Goal: Task Accomplishment & Management: Manage account settings

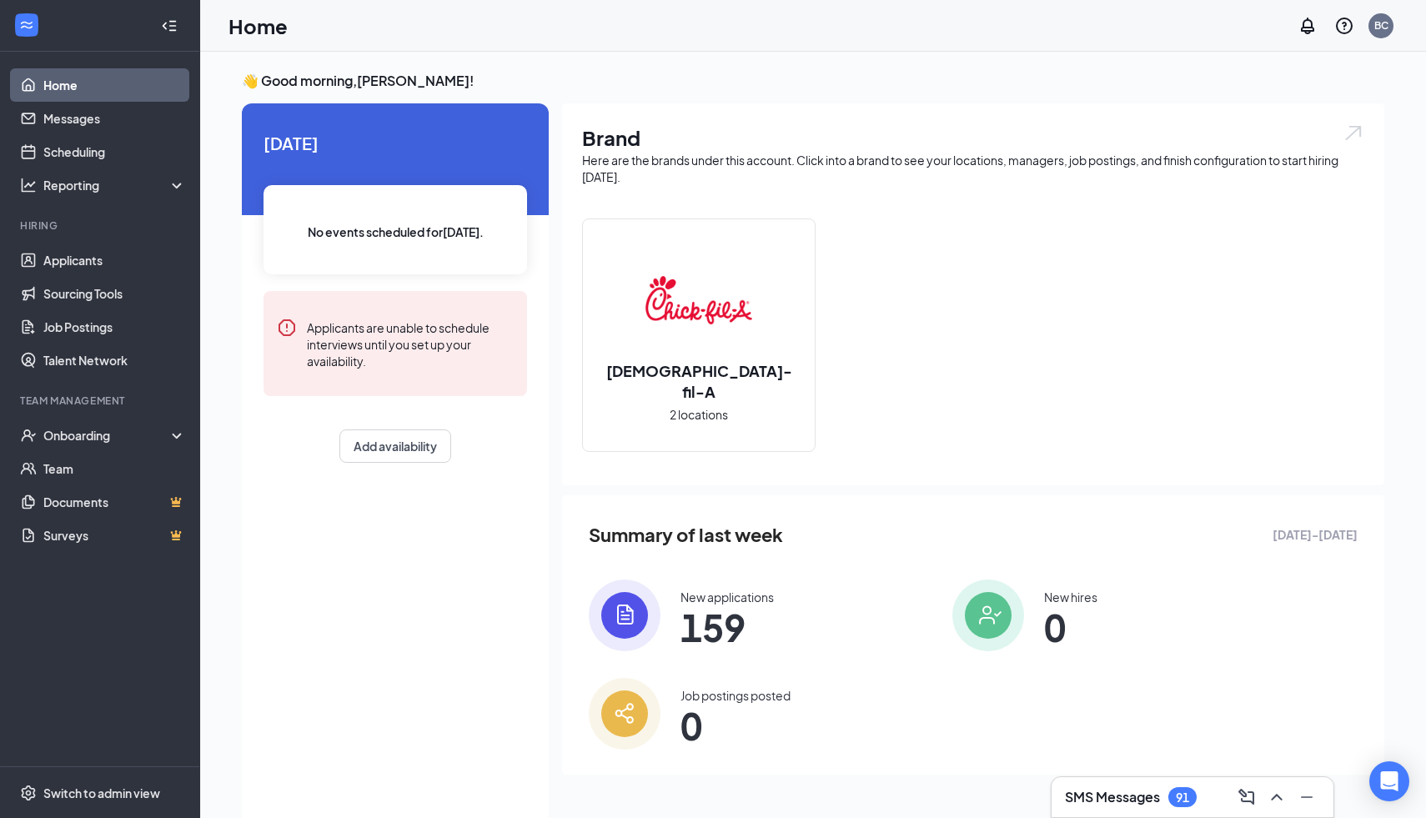
scroll to position [3, 0]
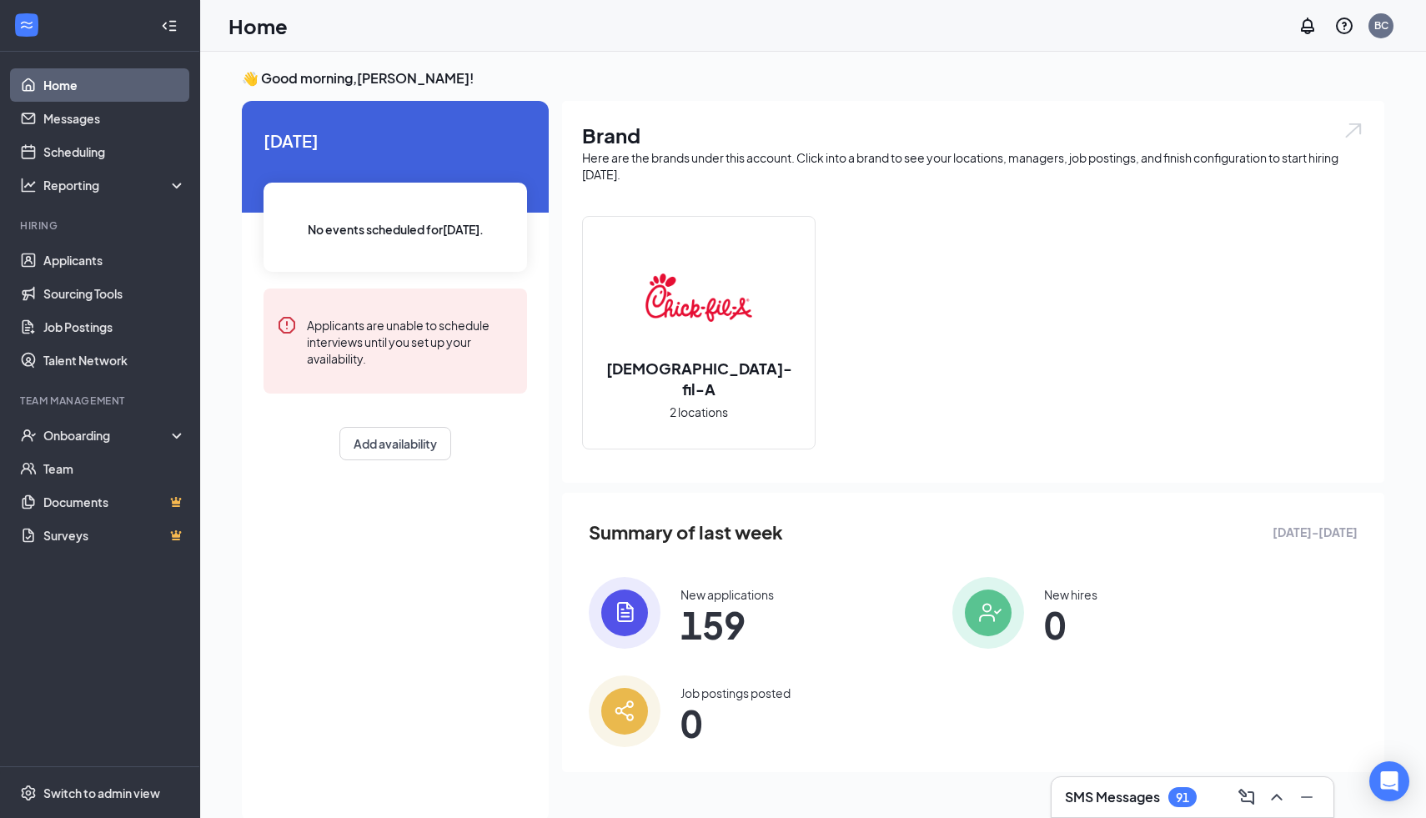
click at [1041, 155] on div "Here are the brands under this account. Click into a brand to see your location…" at bounding box center [973, 165] width 782 height 33
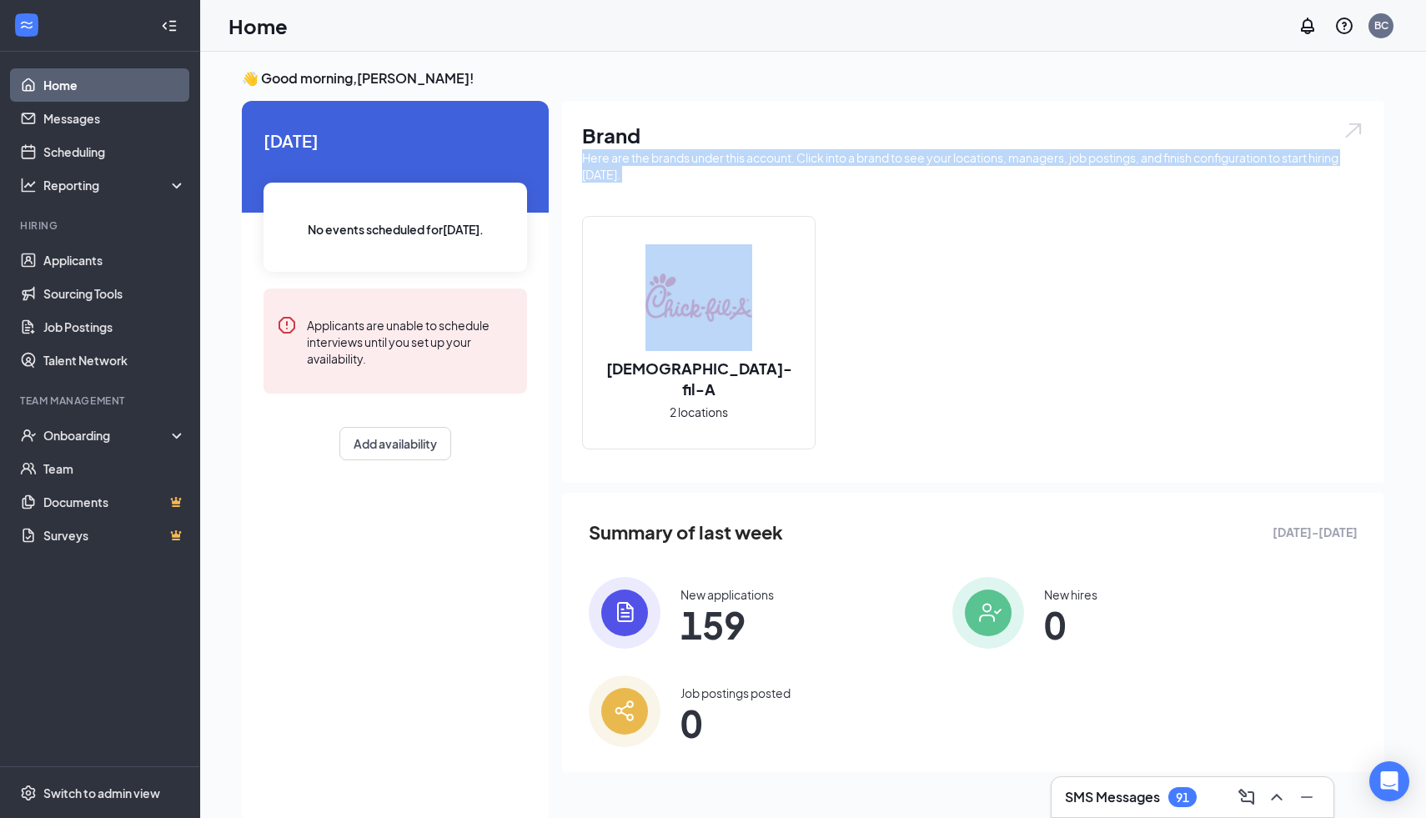
click at [1041, 155] on div "Here are the brands under this account. Click into a brand to see your location…" at bounding box center [973, 165] width 782 height 33
click at [698, 351] on img at bounding box center [698, 297] width 107 height 107
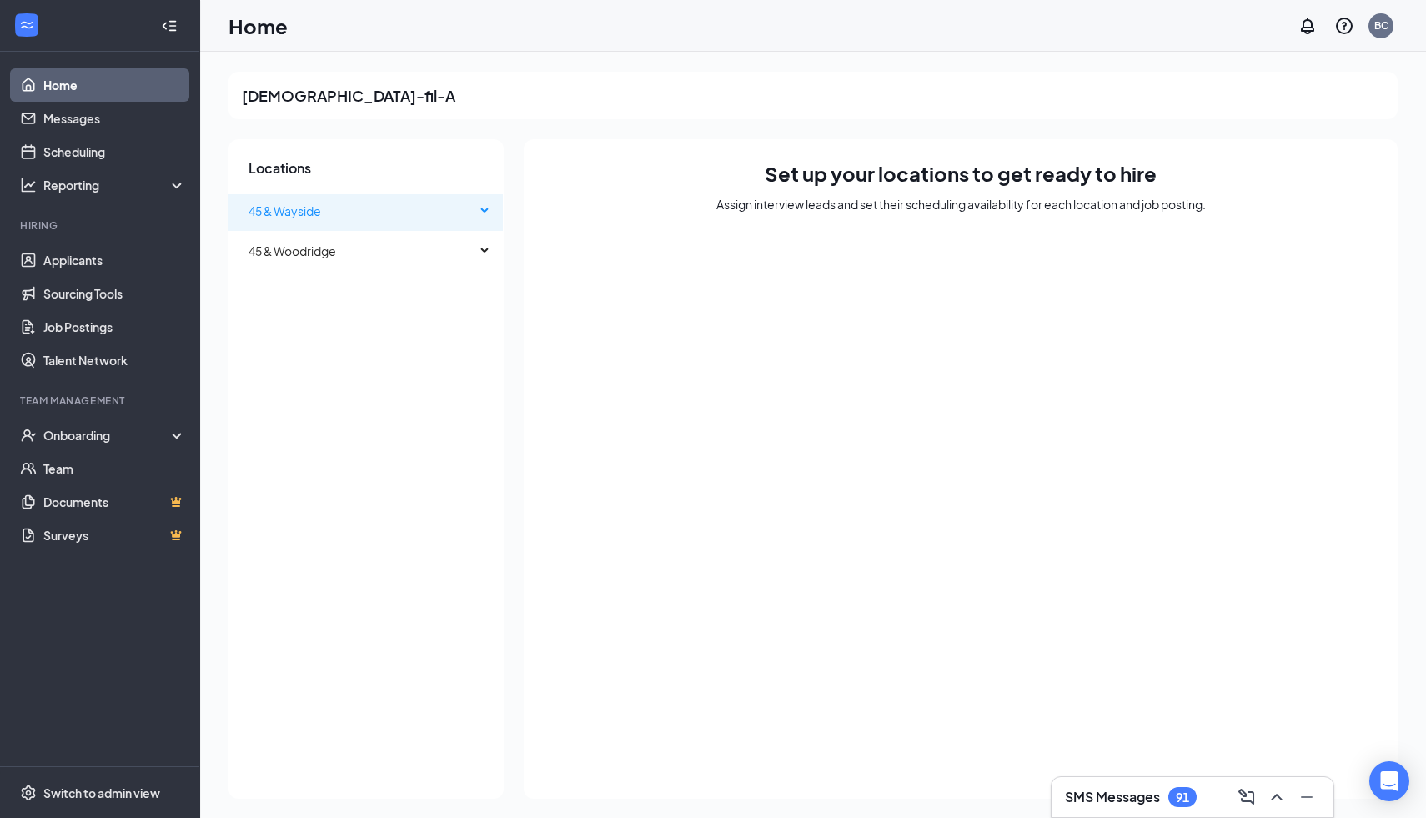
click at [487, 209] on div "45 & Wayside" at bounding box center [366, 210] width 275 height 33
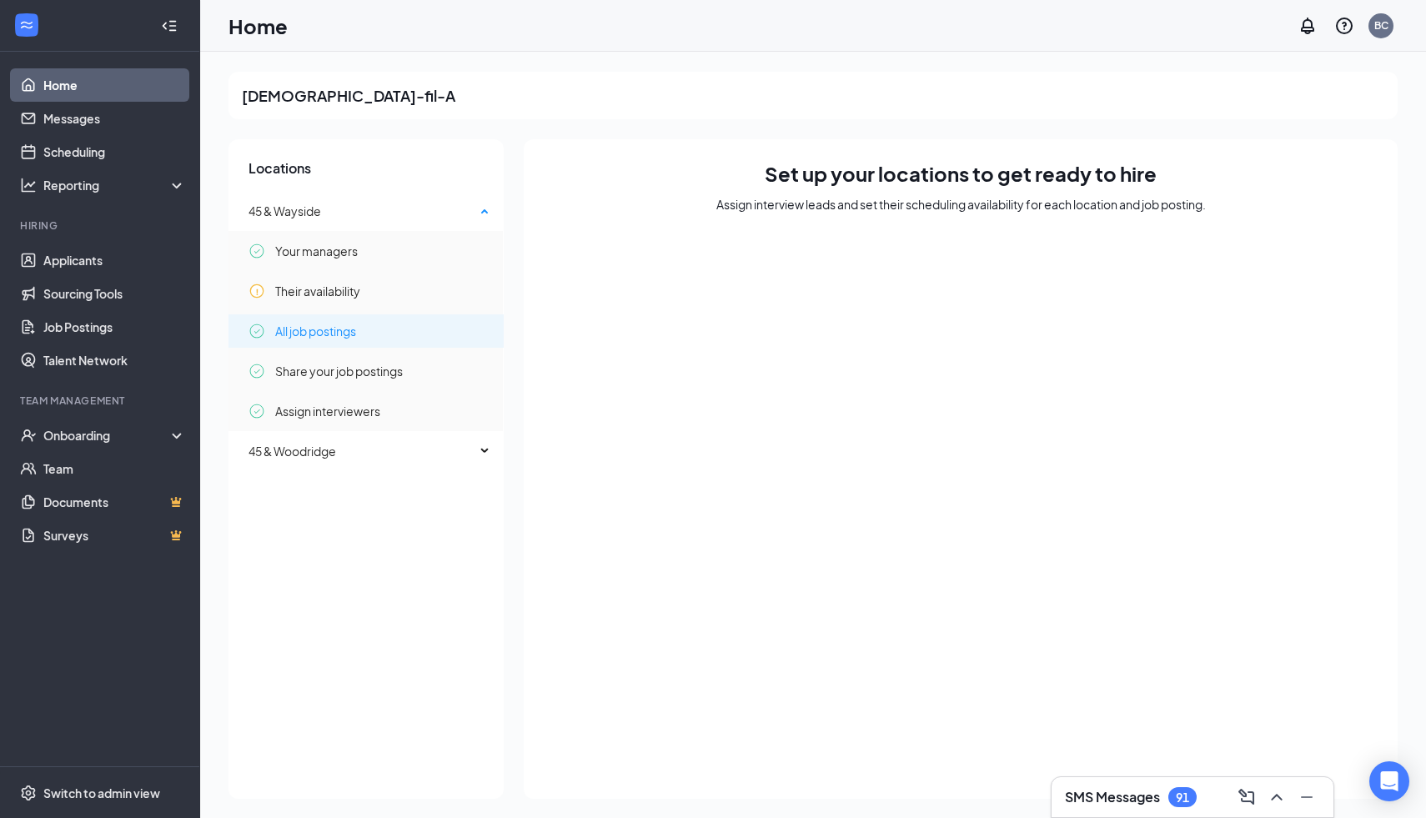
click at [356, 331] on span "All job postings" at bounding box center [315, 330] width 81 height 33
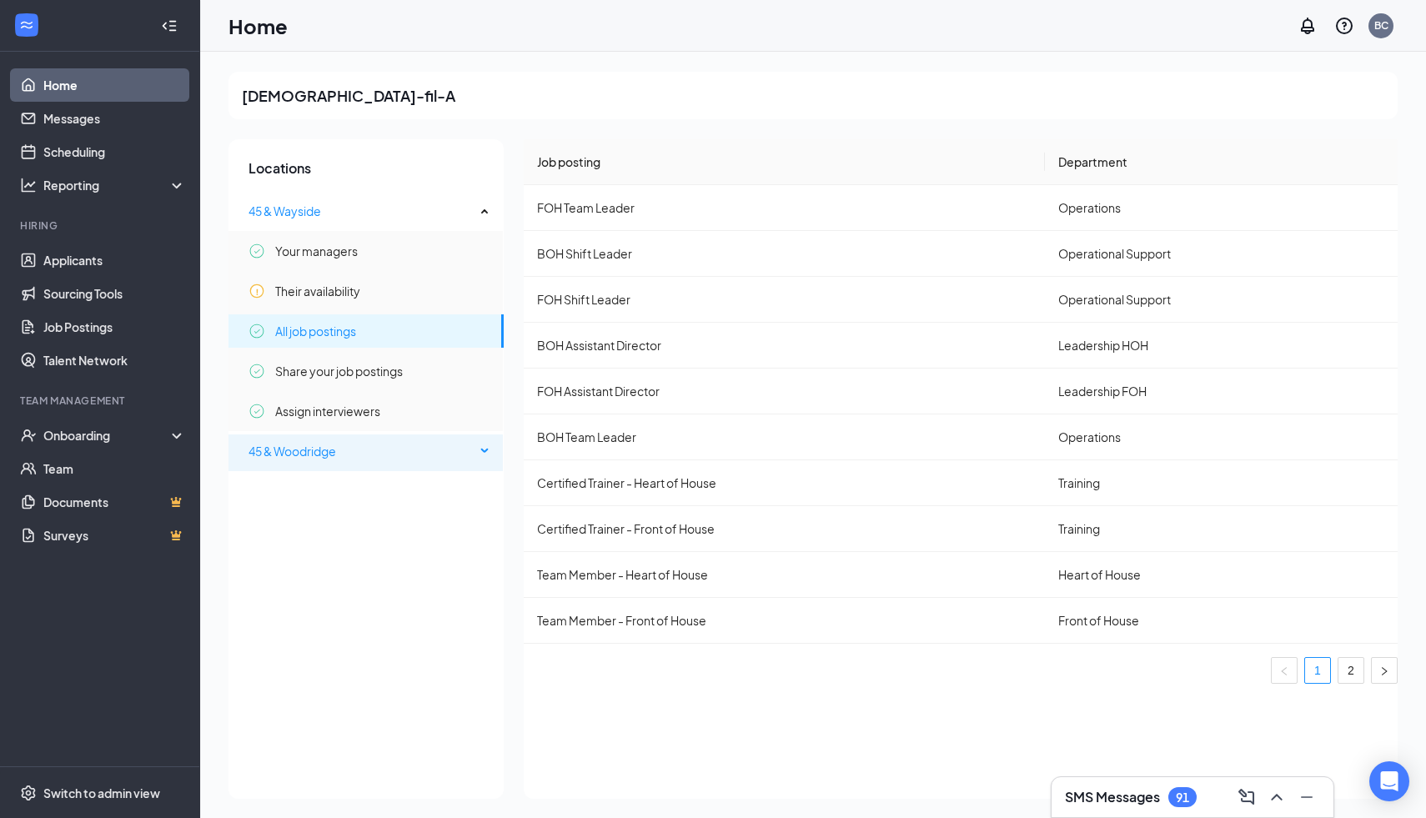
click at [334, 451] on span "45 & Woodridge" at bounding box center [293, 451] width 88 height 15
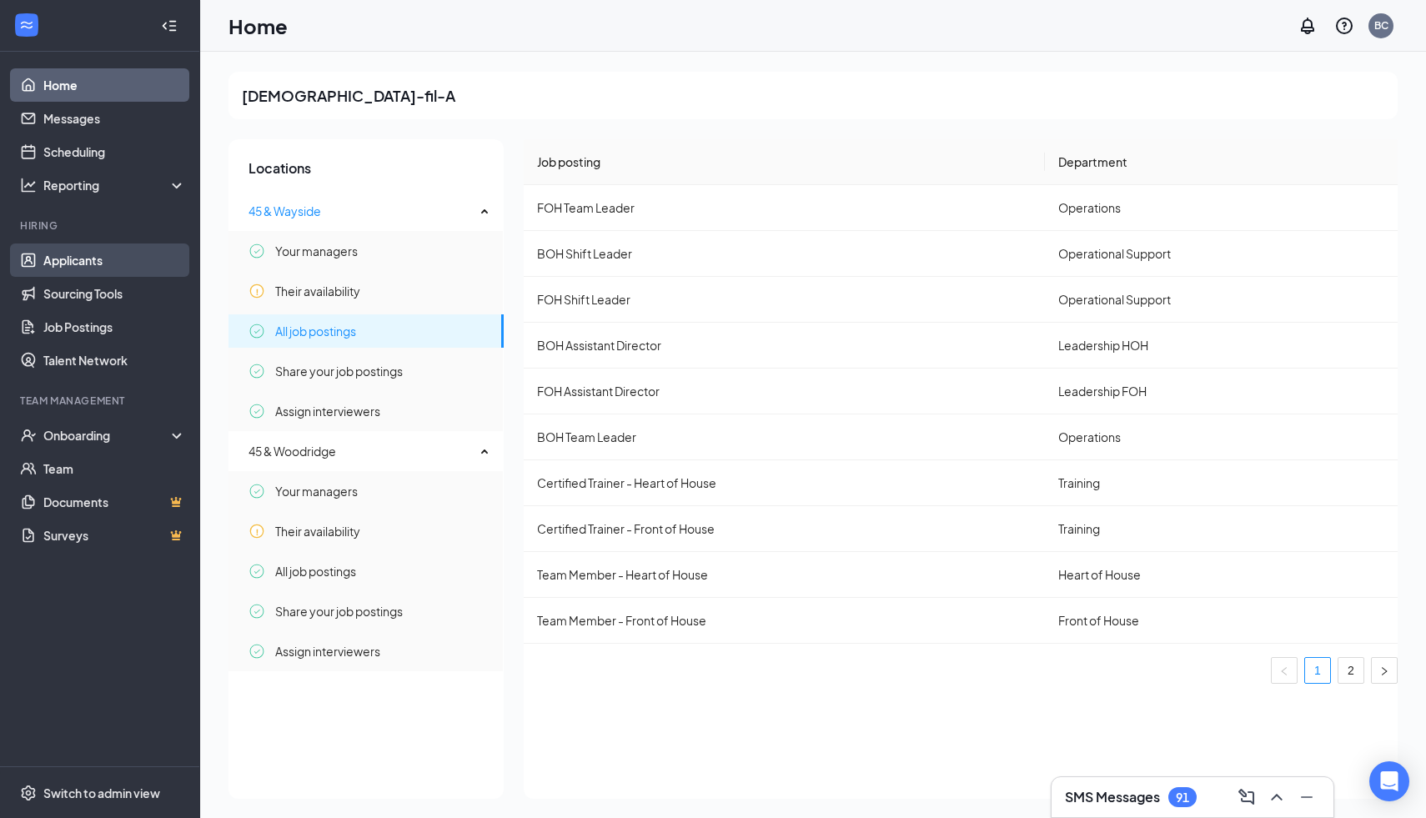
click at [122, 259] on link "Applicants" at bounding box center [114, 260] width 143 height 33
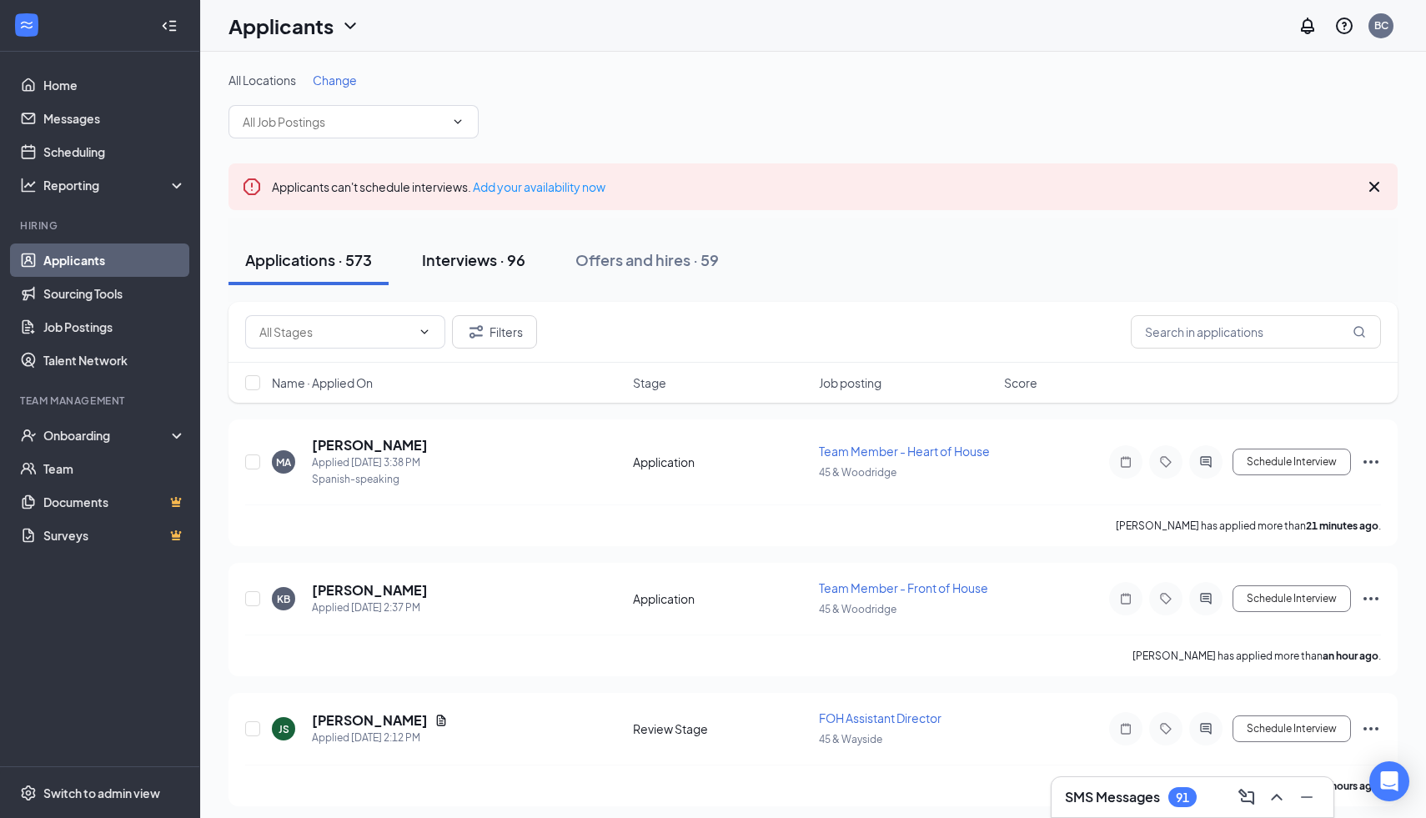
click at [476, 259] on div "Interviews · 96" at bounding box center [473, 259] width 103 height 21
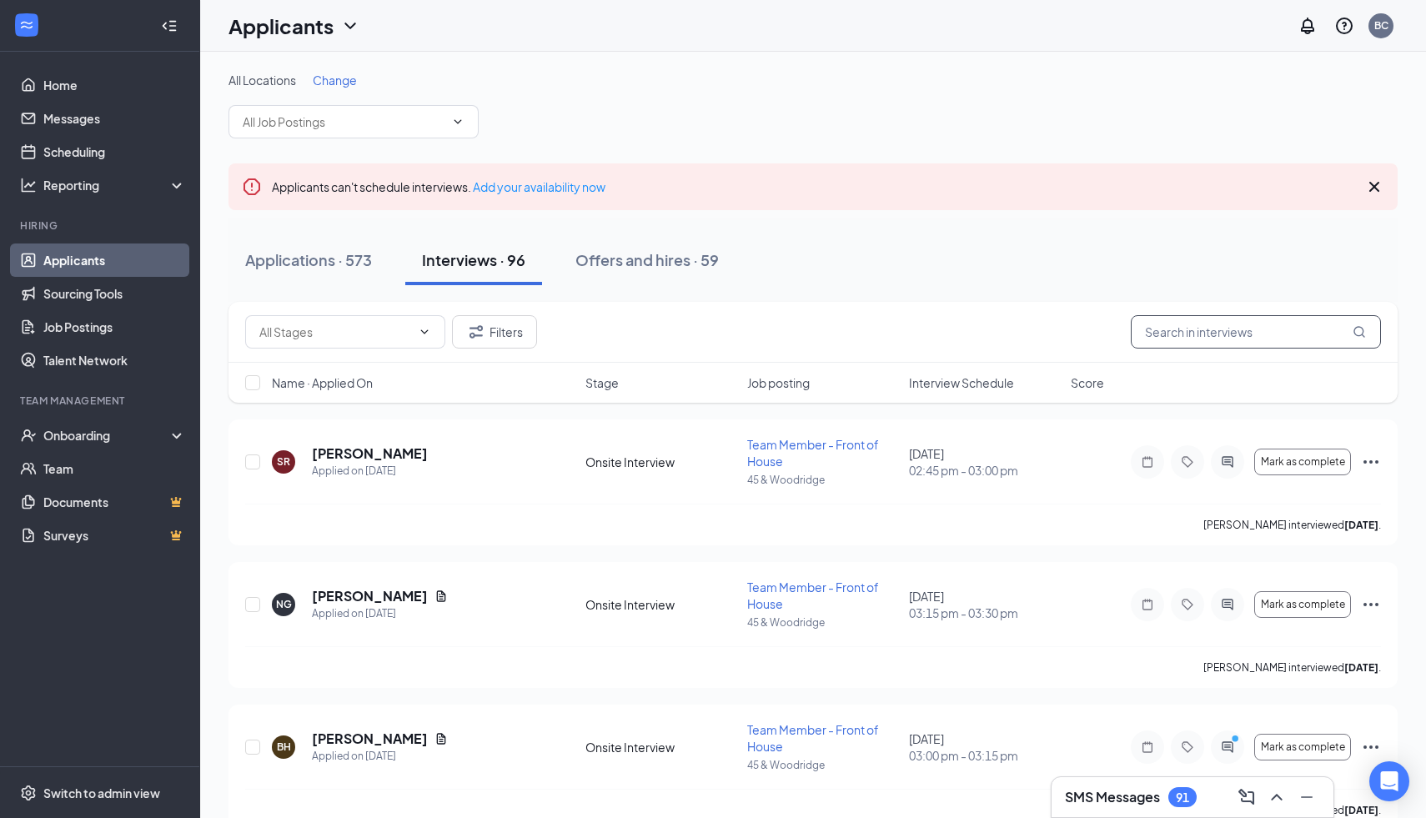
click at [1281, 333] on input "text" at bounding box center [1256, 331] width 250 height 33
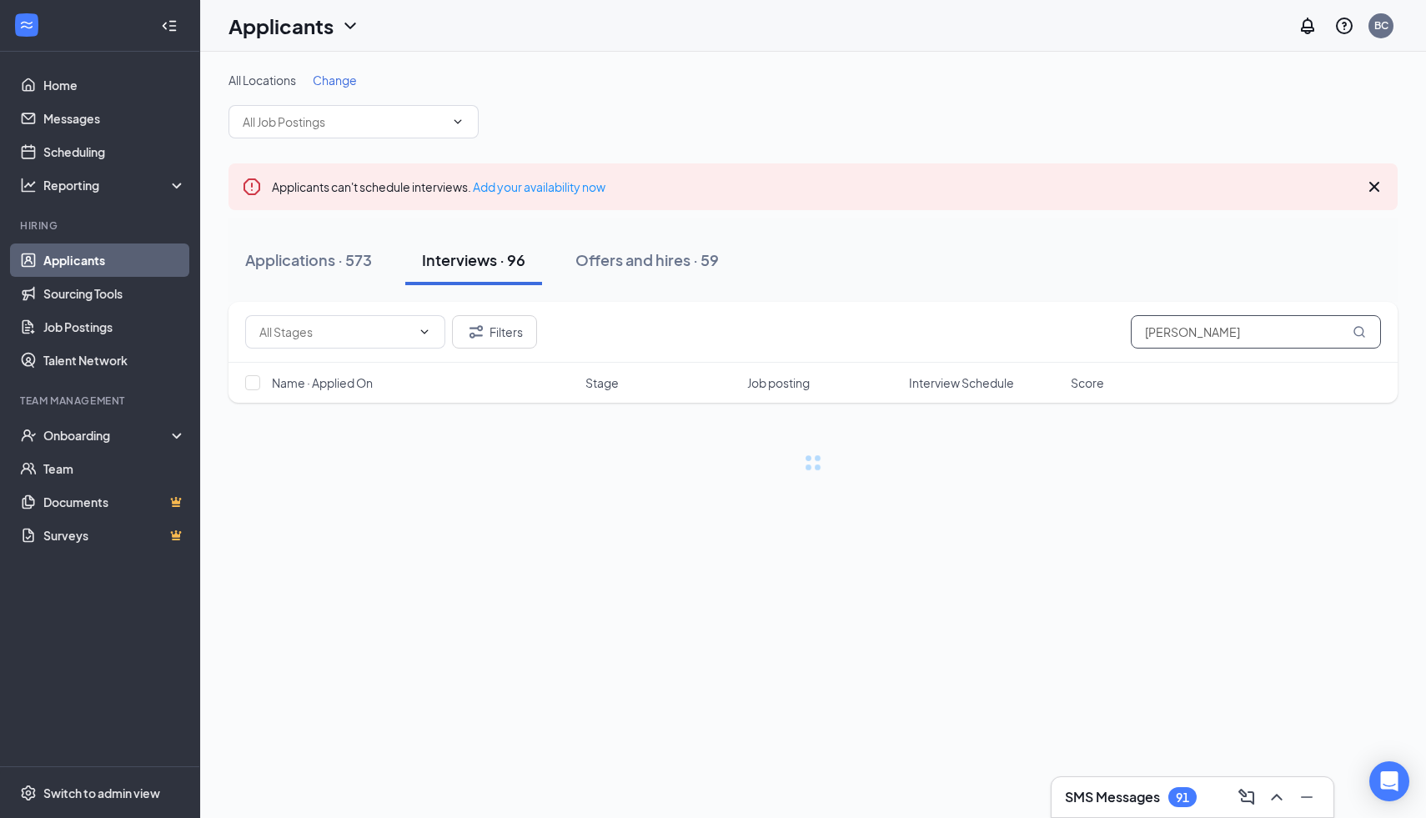
type input "[PERSON_NAME]"
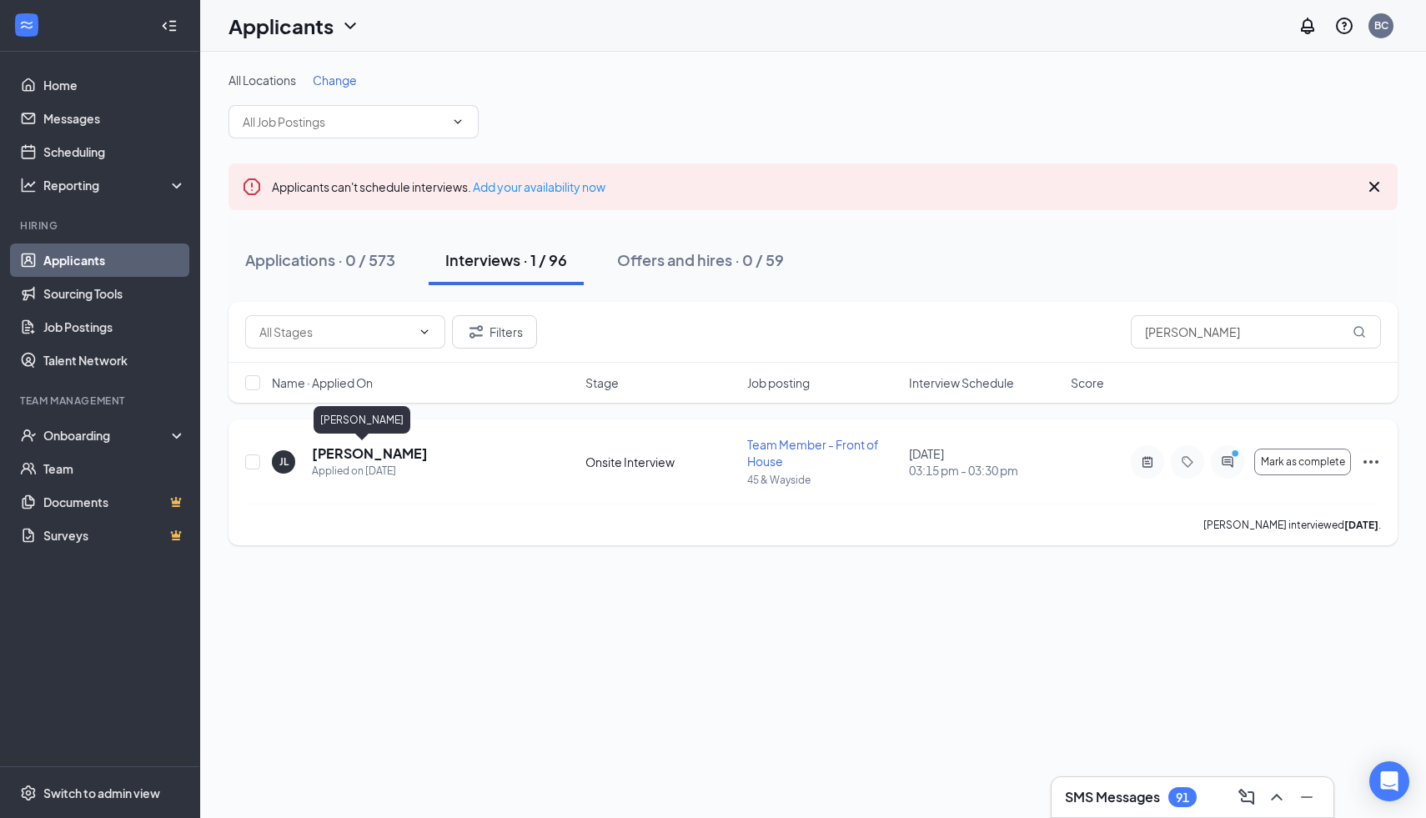
click at [339, 454] on h5 "[PERSON_NAME]" at bounding box center [370, 454] width 116 height 18
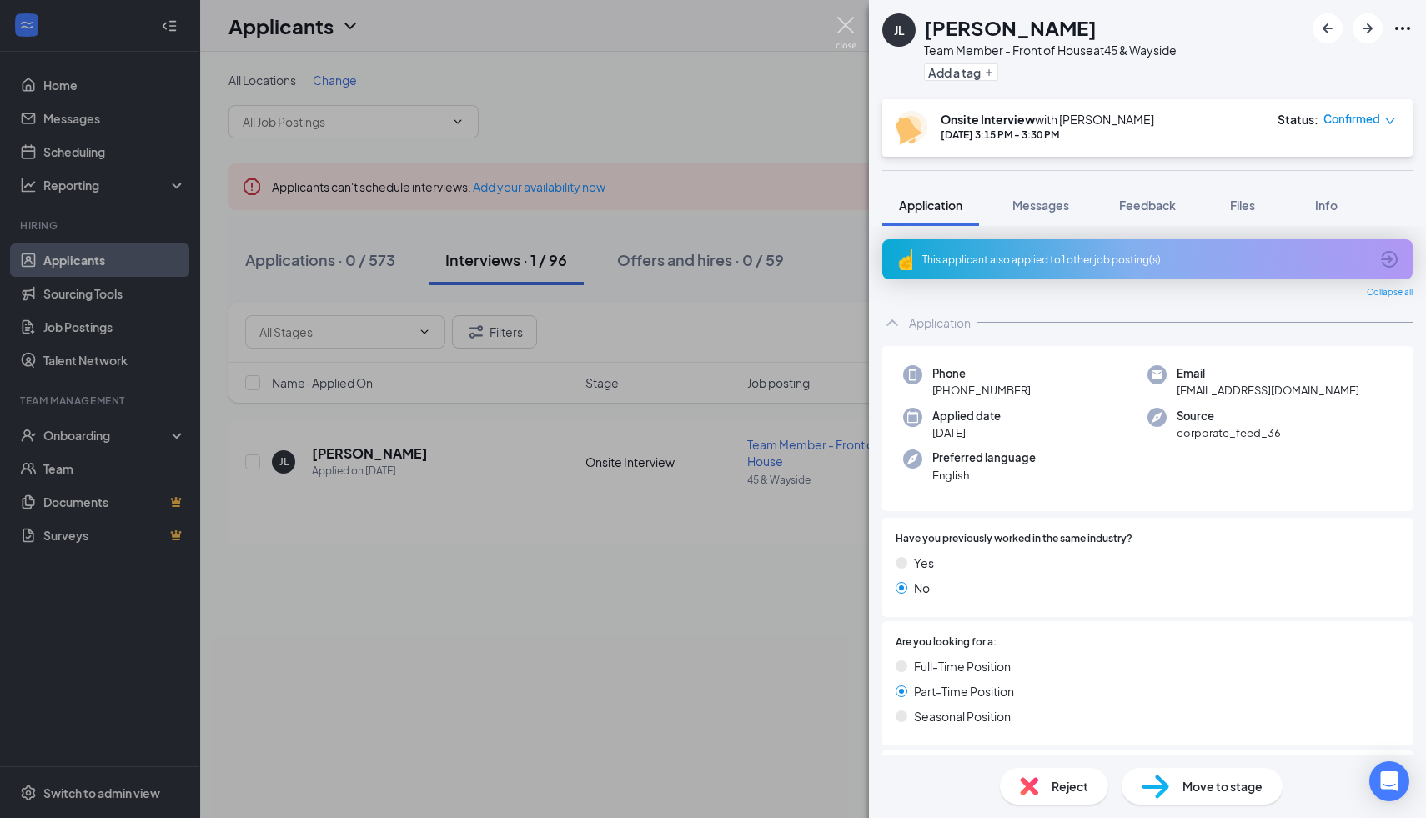
click at [840, 26] on img at bounding box center [846, 33] width 21 height 33
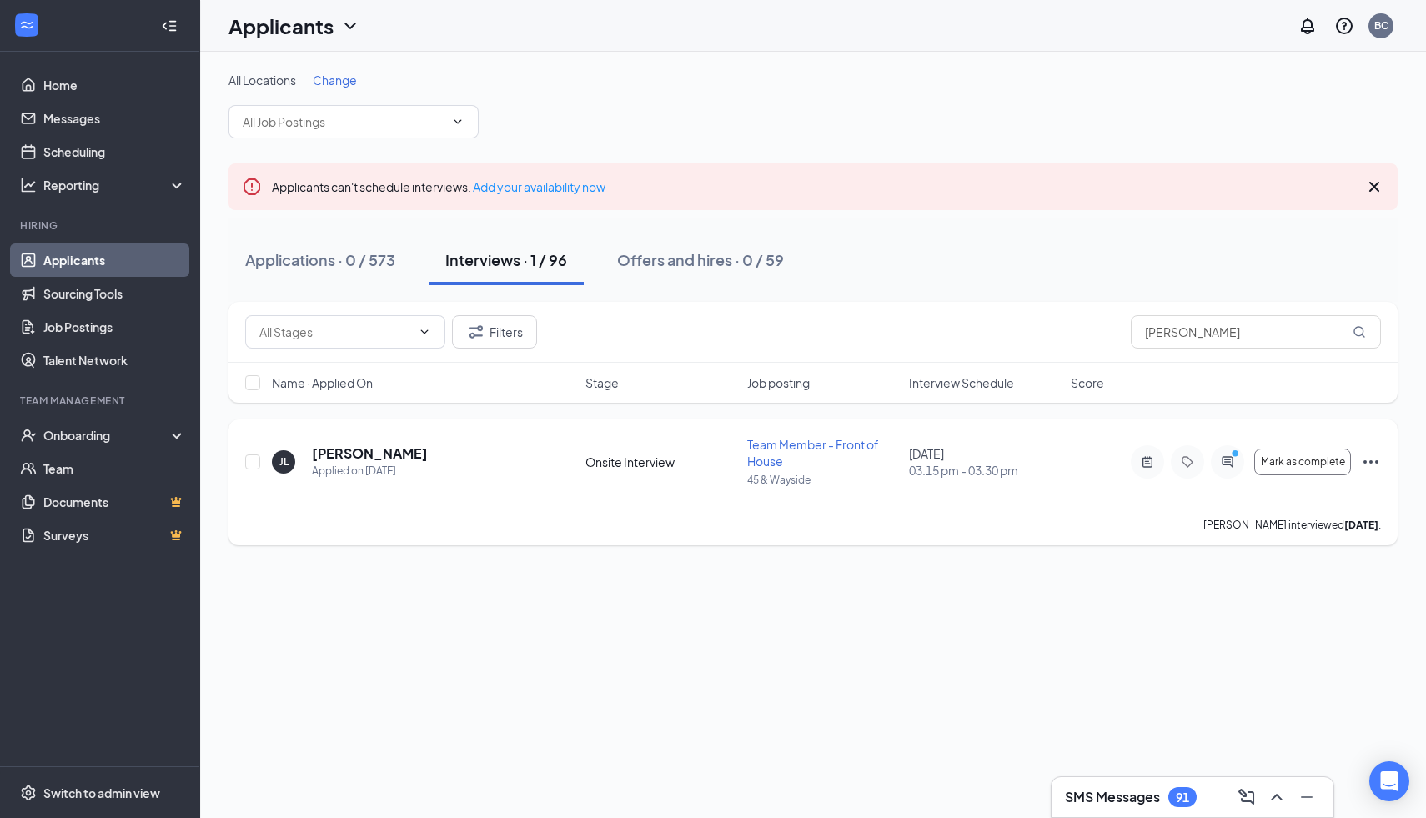
click at [1258, 523] on p "Joe Lopez interviewed 14 days ago ." at bounding box center [1292, 525] width 178 height 14
click at [1234, 594] on div "All Locations Change Applicants can't schedule interviews. Add your availabilit…" at bounding box center [813, 435] width 1226 height 766
click at [1092, 586] on div "All Locations Change Applicants can't schedule interviews. Add your availabilit…" at bounding box center [813, 435] width 1226 height 766
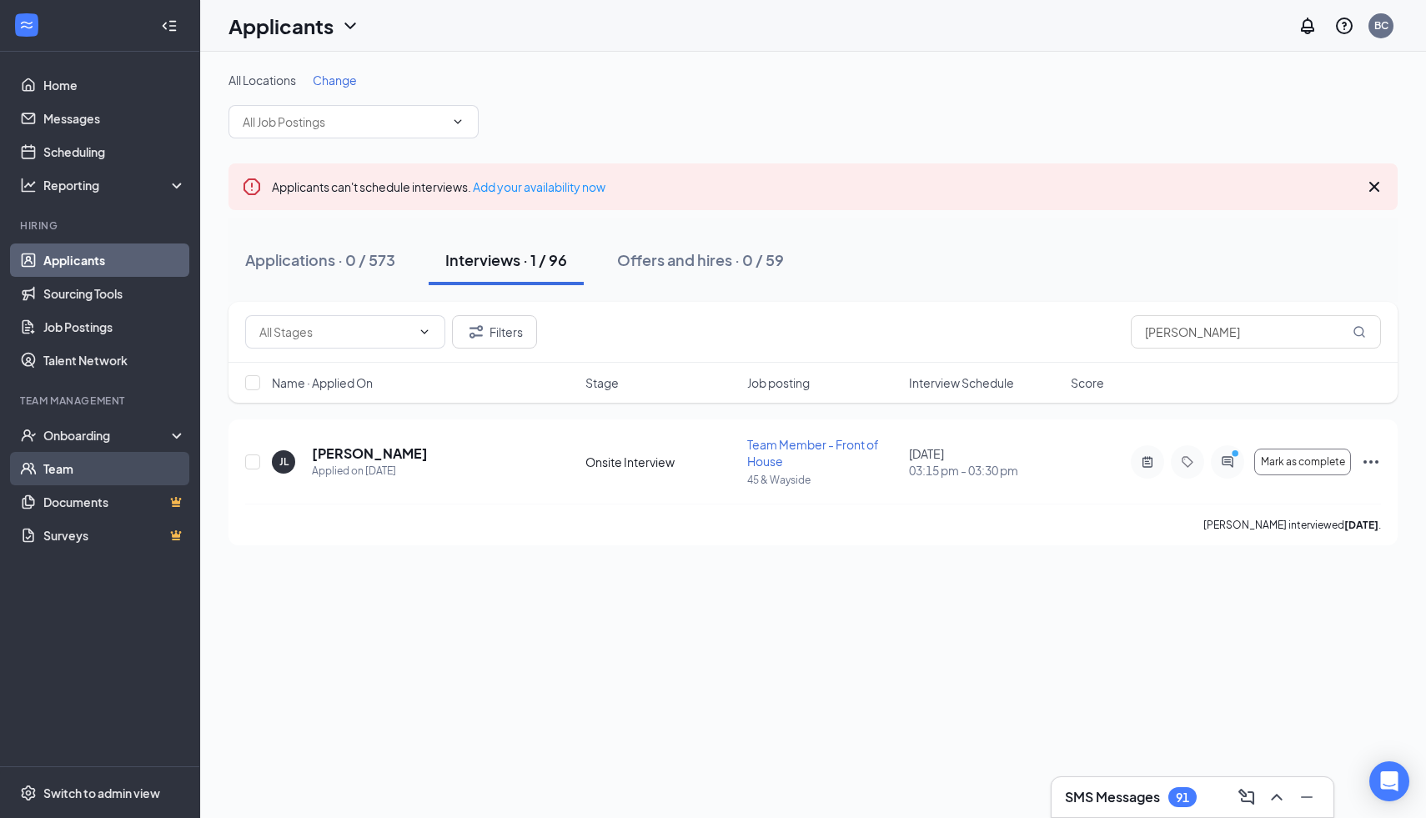
click at [70, 470] on link "Team" at bounding box center [114, 468] width 143 height 33
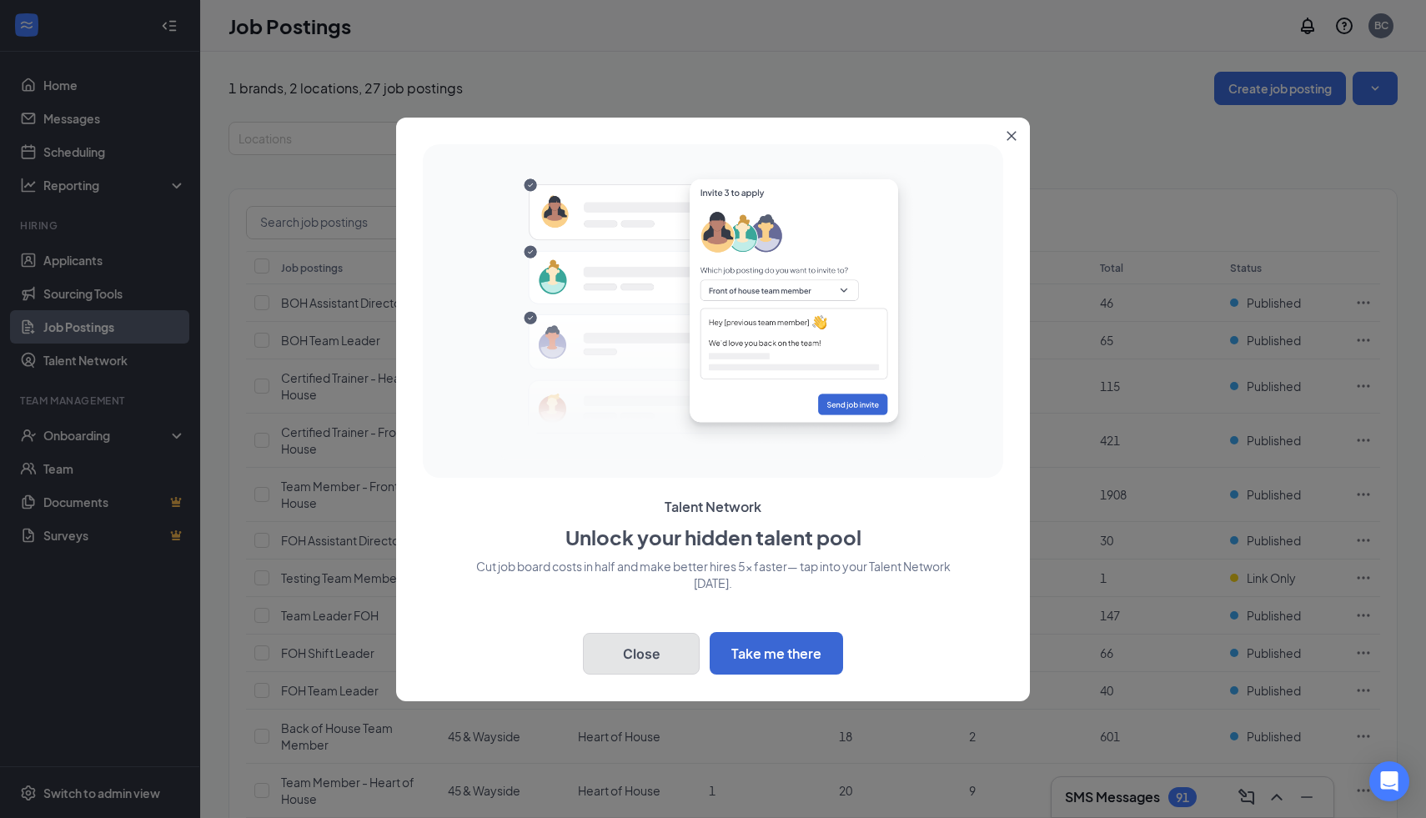
click at [651, 646] on button "Close" at bounding box center [641, 654] width 117 height 42
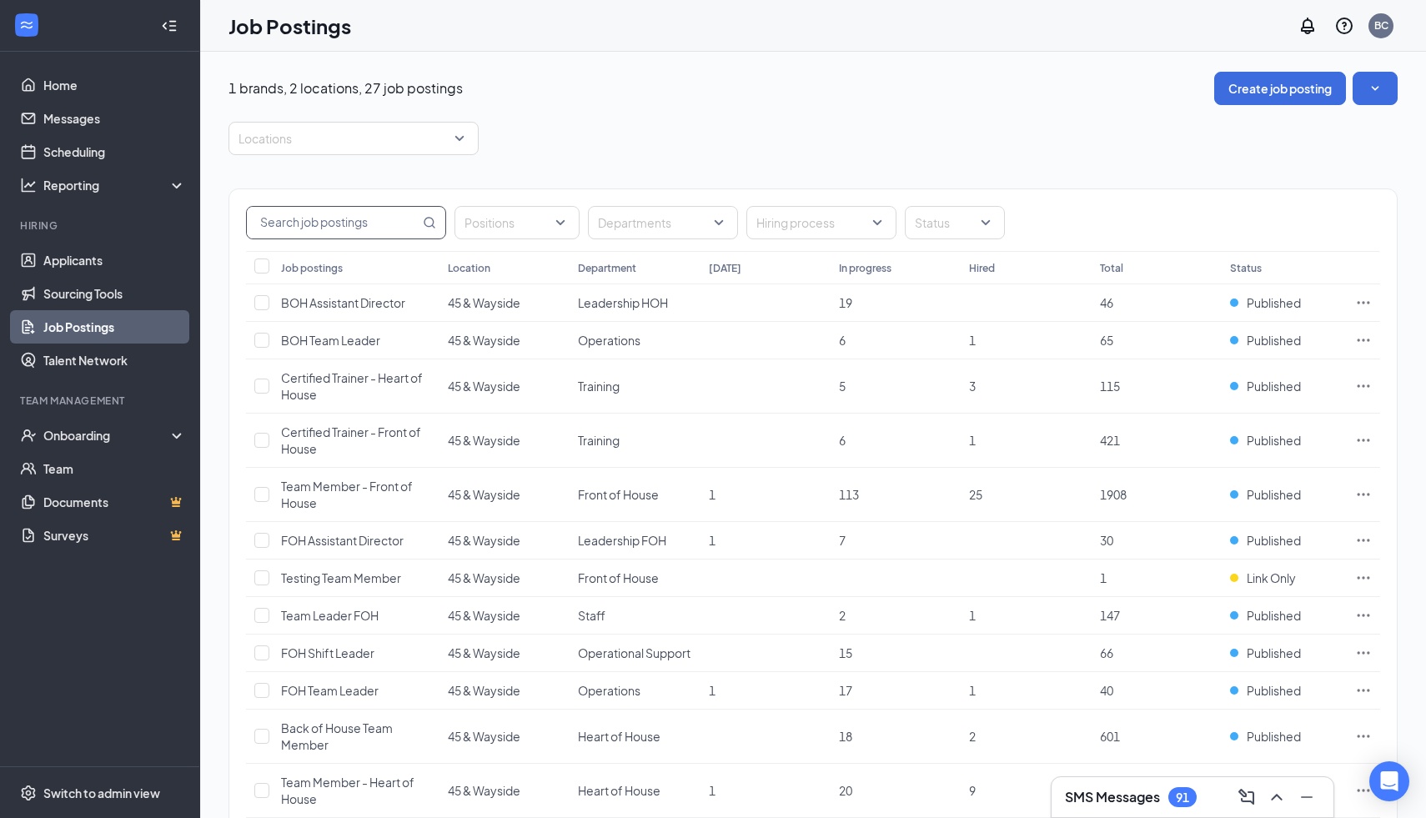
click at [384, 224] on input "text" at bounding box center [333, 223] width 173 height 32
type input "j"
click at [98, 254] on link "Applicants" at bounding box center [114, 260] width 143 height 33
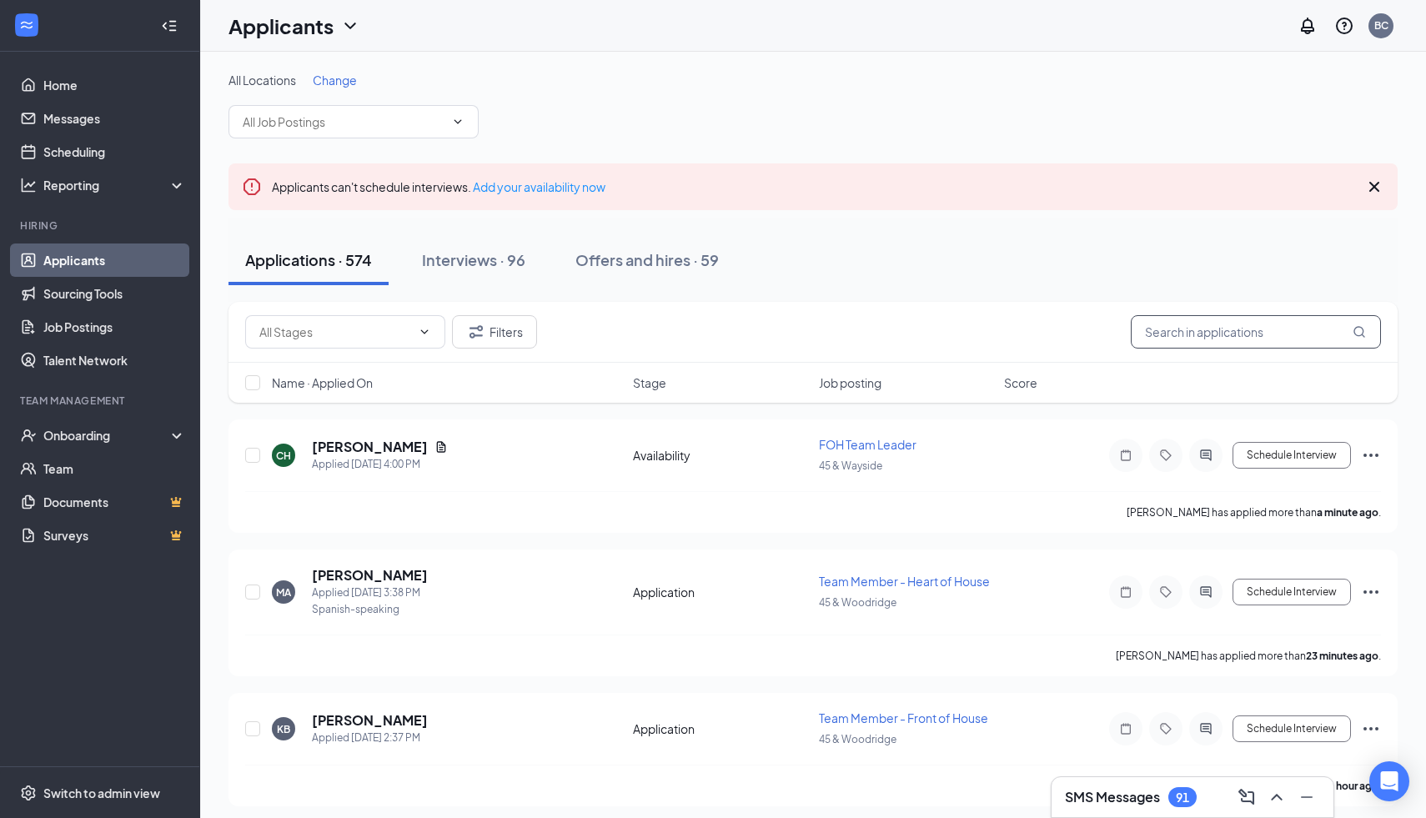
click at [1200, 330] on input "text" at bounding box center [1256, 331] width 250 height 33
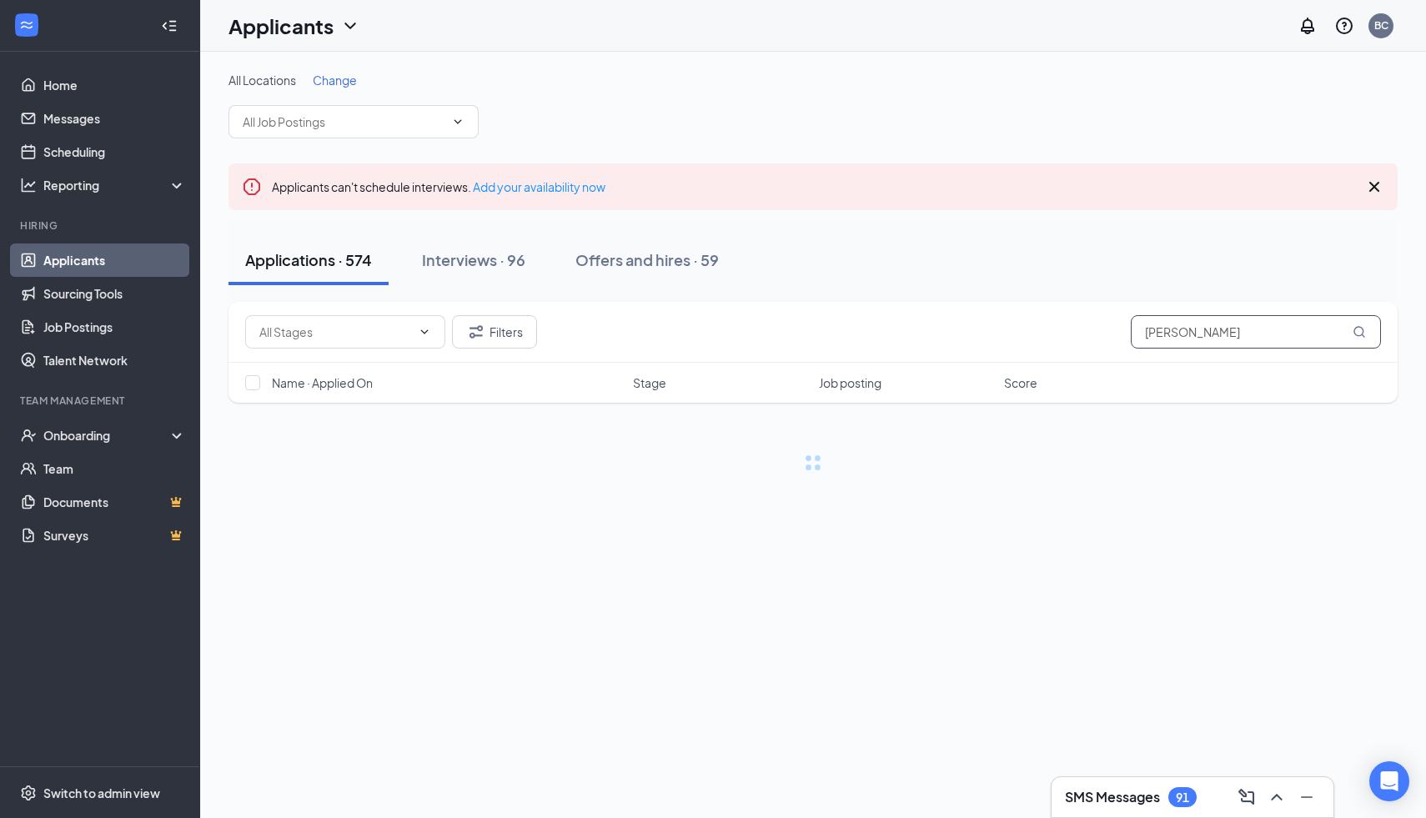
type input "[PERSON_NAME]"
click at [496, 262] on div "Interviews · 1 / 96" at bounding box center [506, 259] width 122 height 21
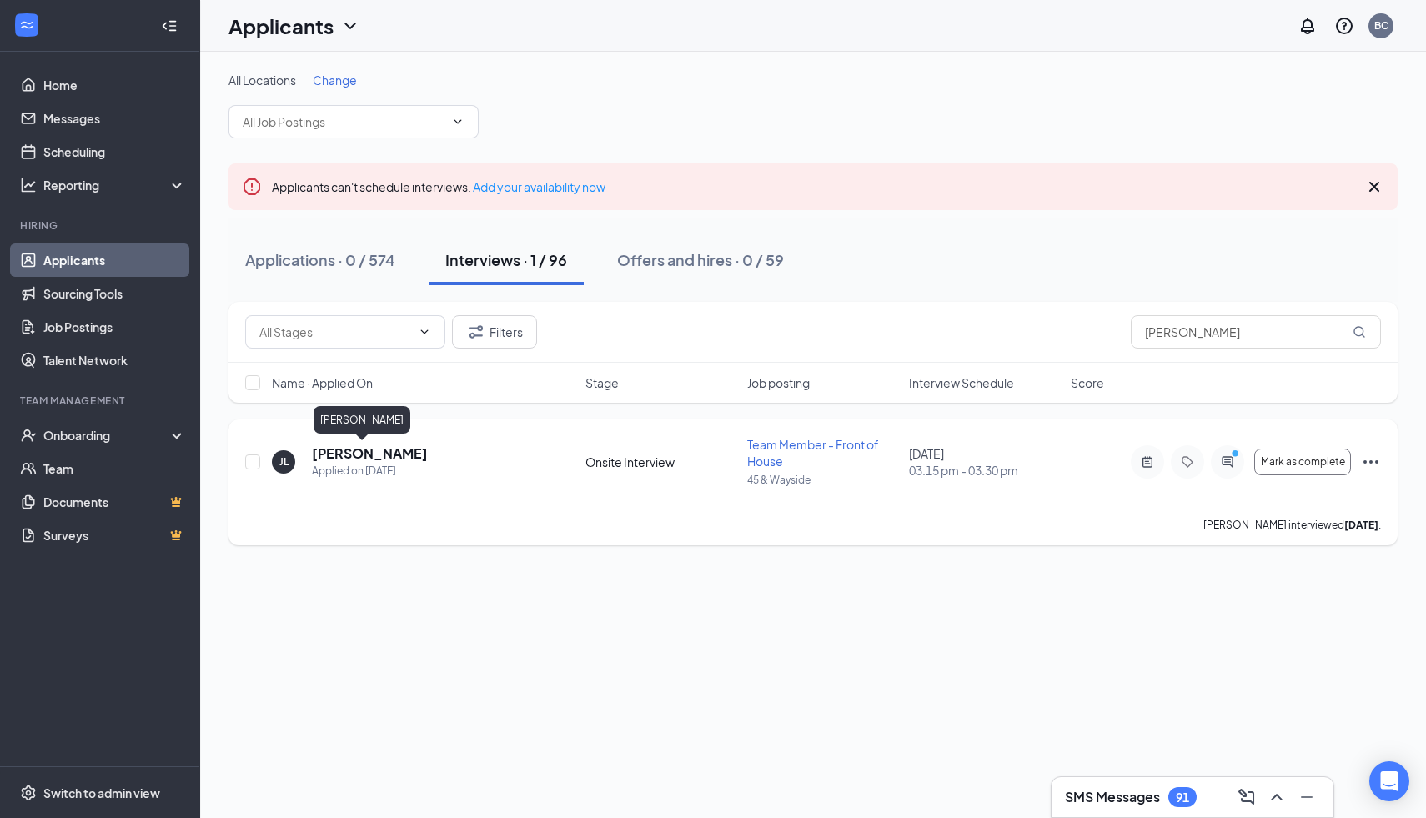
click at [343, 453] on h5 "[PERSON_NAME]" at bounding box center [370, 454] width 116 height 18
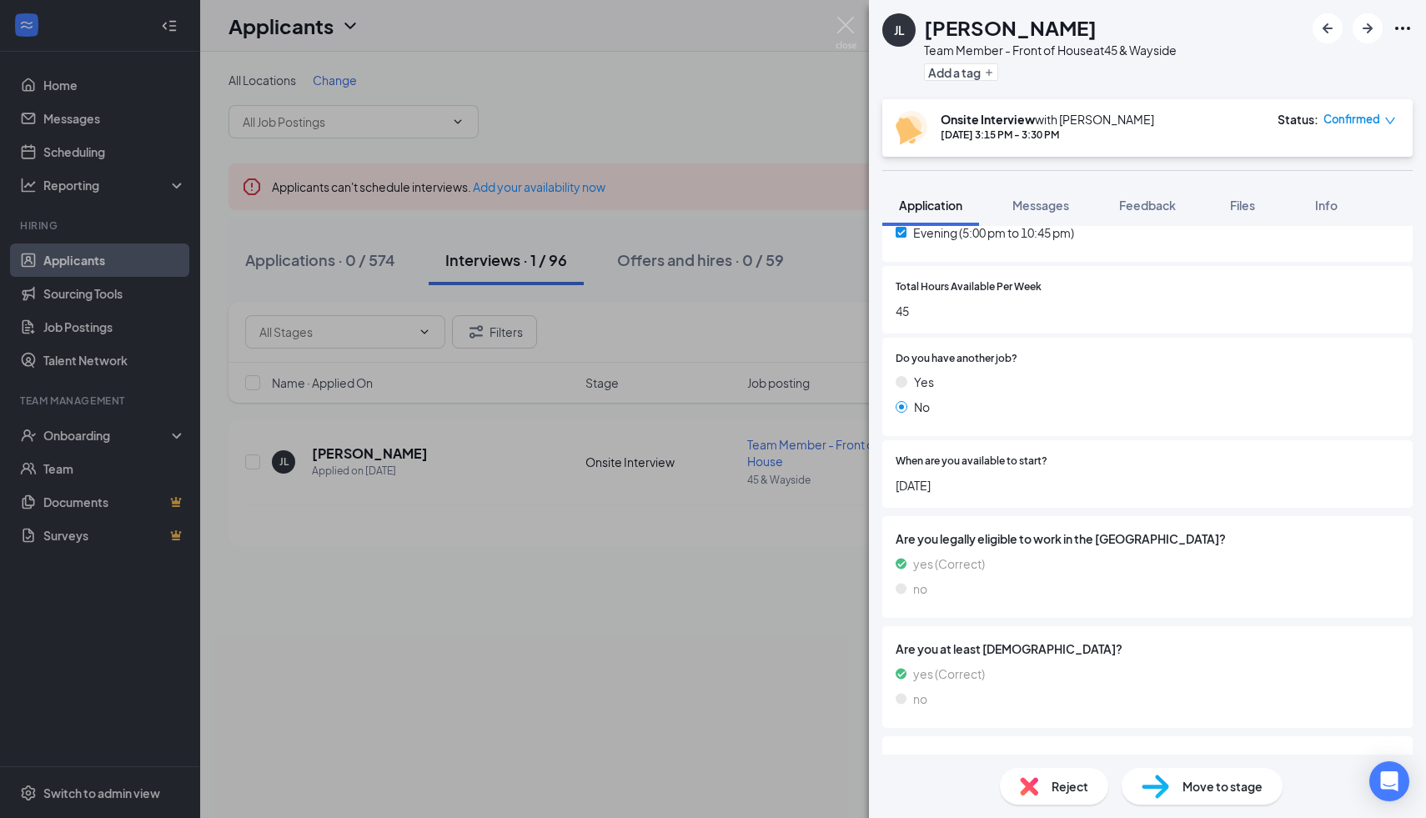
scroll to position [725, 0]
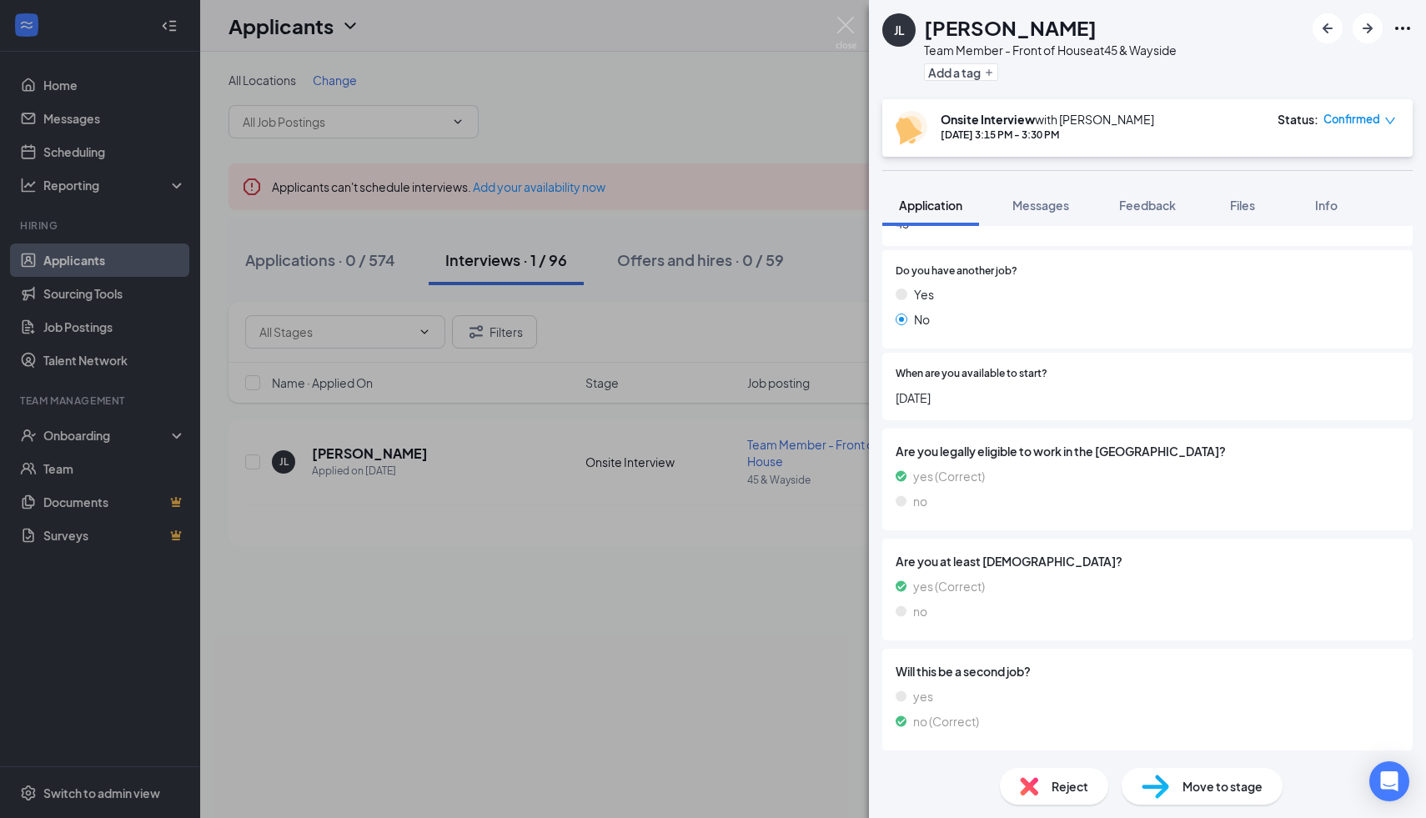
click at [777, 699] on div "[PERSON_NAME] [PERSON_NAME] Team Member - Front of House at 45 & Wayside Add a …" at bounding box center [713, 409] width 1426 height 818
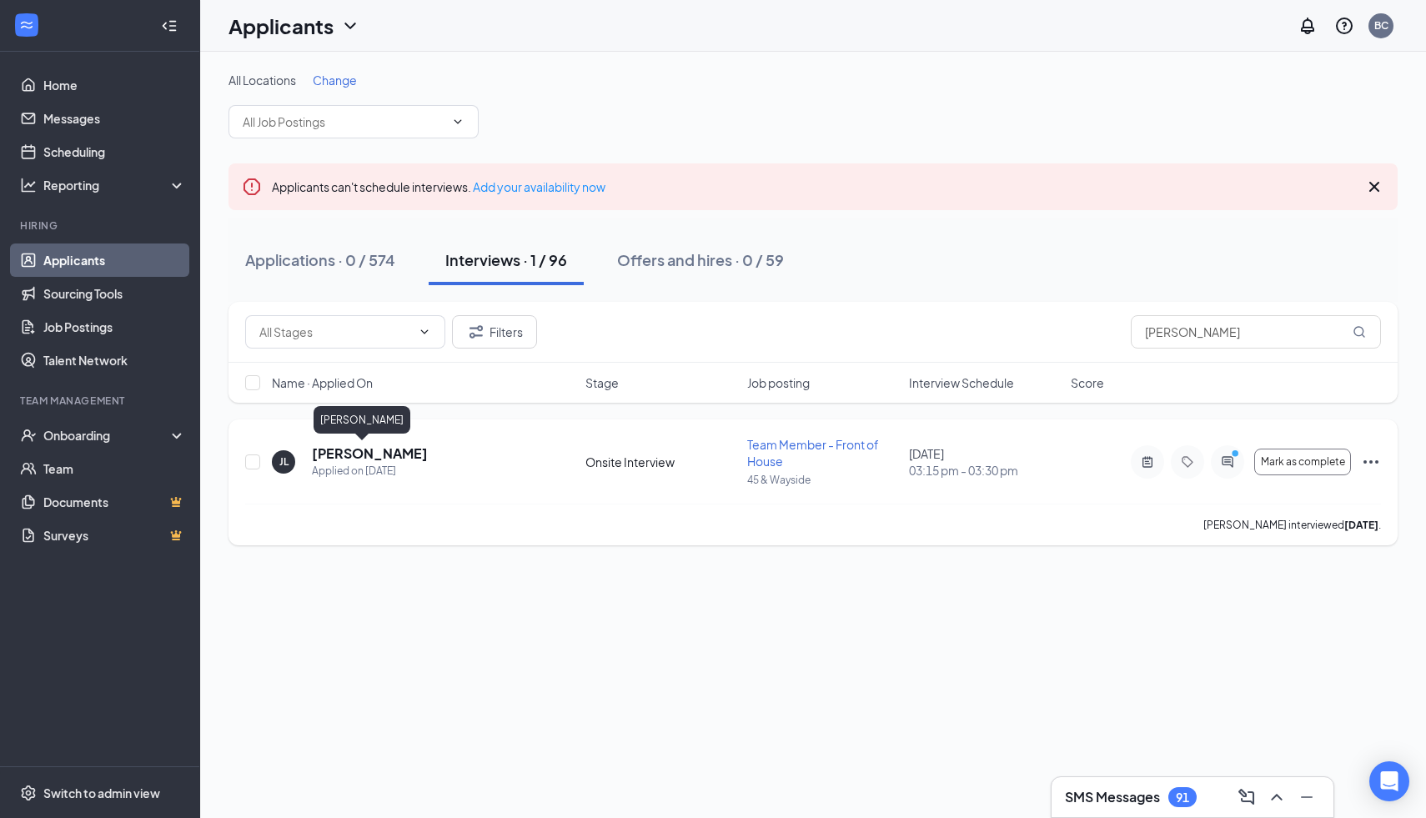
click at [349, 452] on h5 "[PERSON_NAME]" at bounding box center [370, 454] width 116 height 18
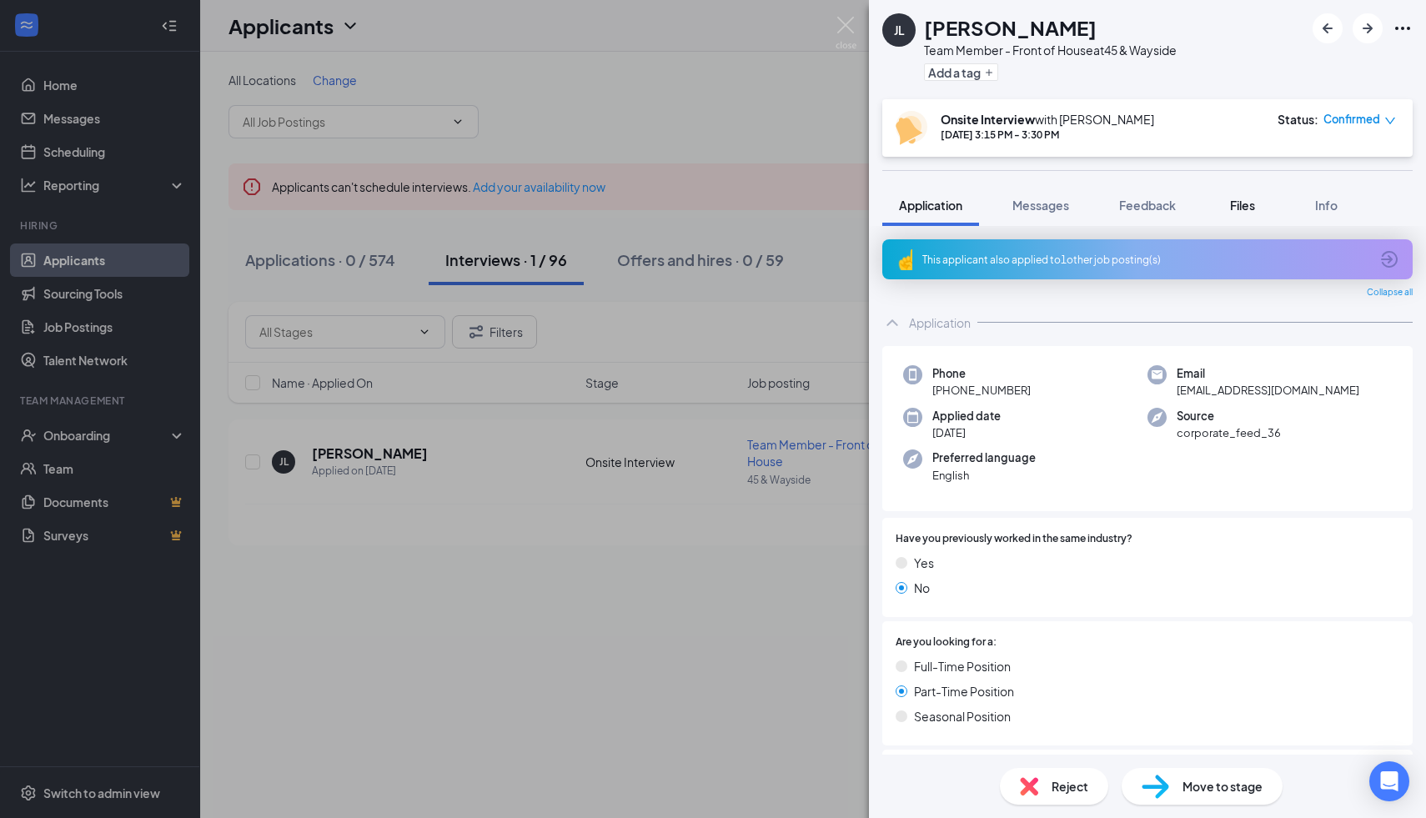
click at [1248, 200] on span "Files" at bounding box center [1242, 205] width 25 height 15
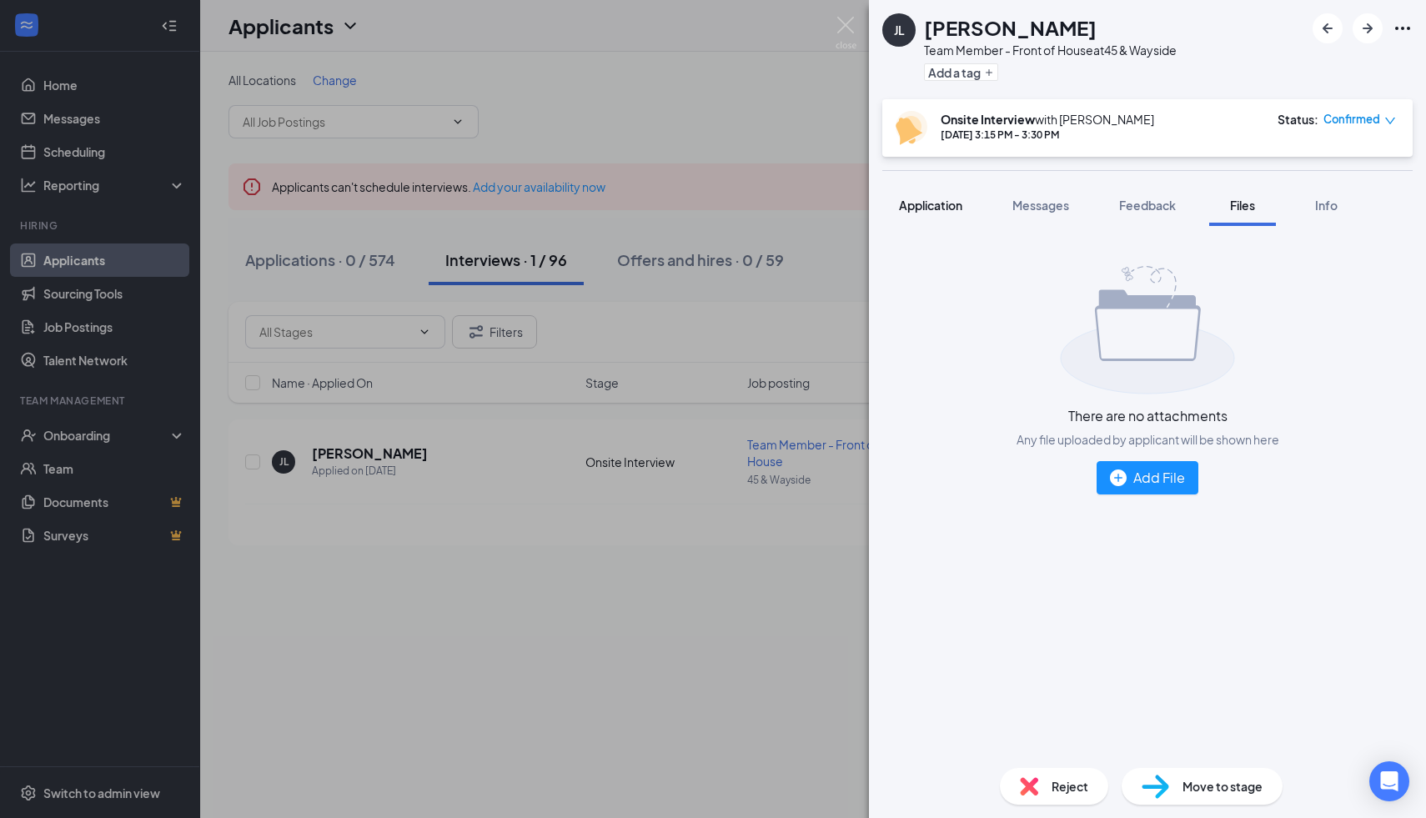
click at [943, 200] on span "Application" at bounding box center [930, 205] width 63 height 15
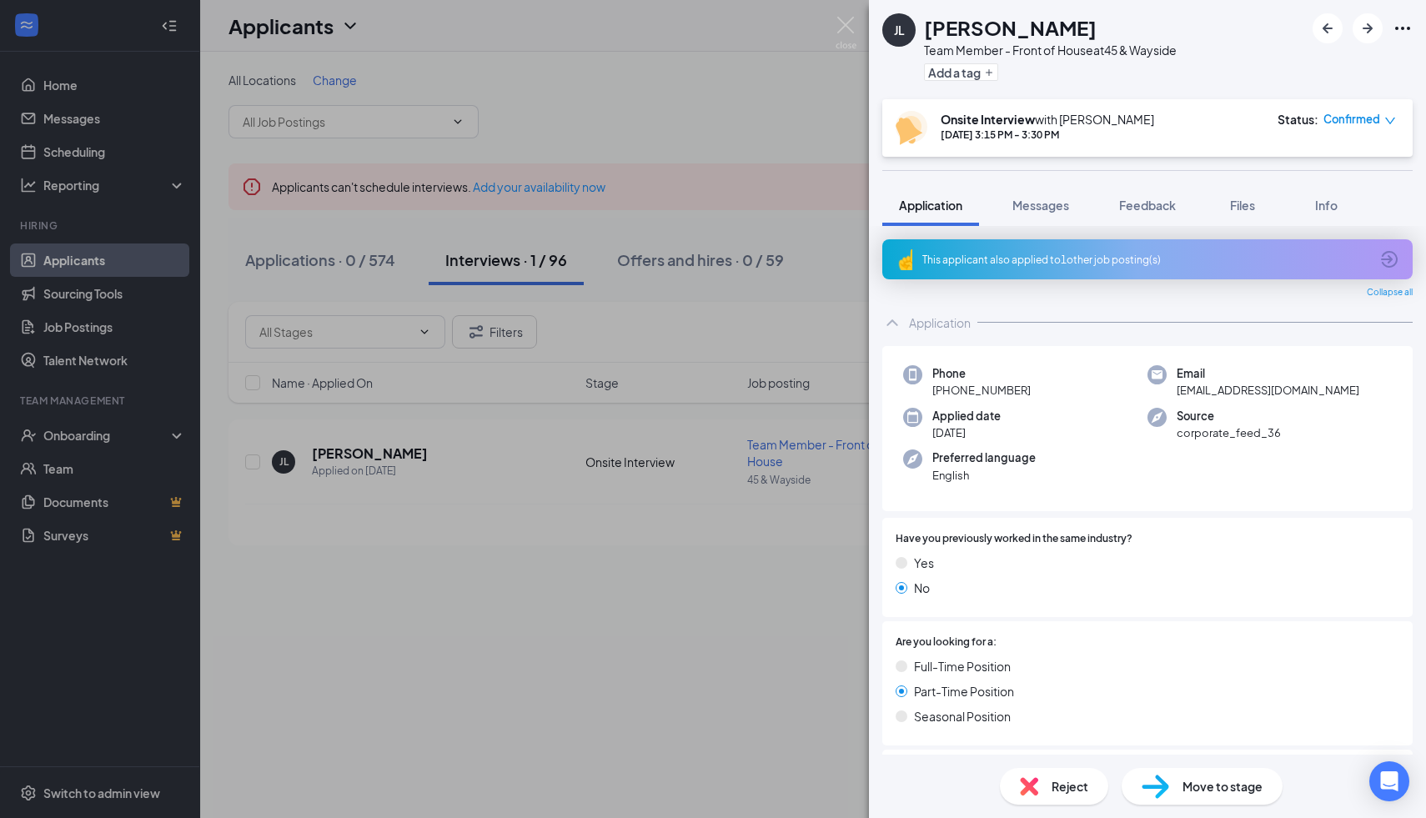
click at [696, 535] on div "[PERSON_NAME] [PERSON_NAME] Team Member - Front of House at 45 & Wayside Add a …" at bounding box center [713, 409] width 1426 height 818
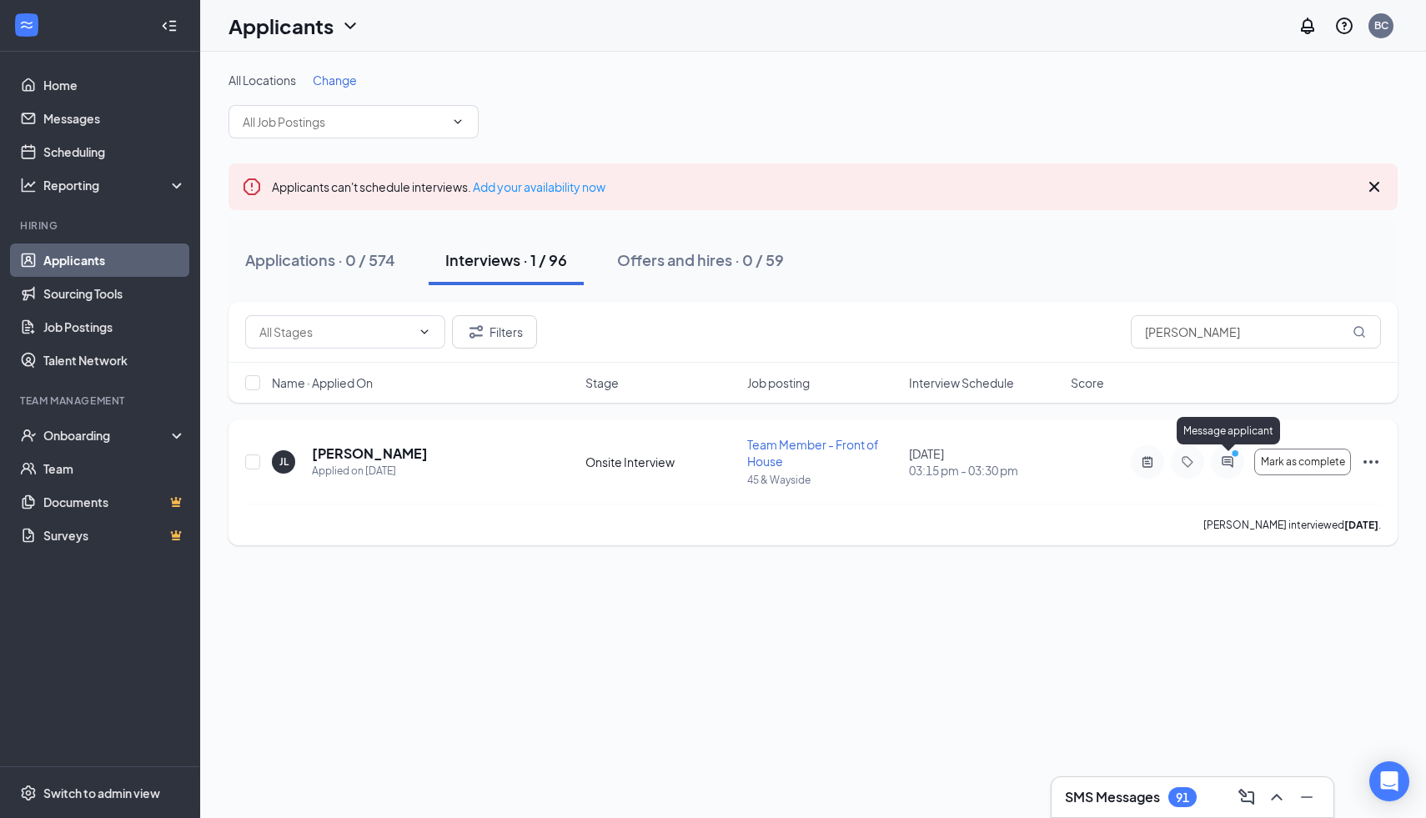
click at [1227, 461] on icon "ActiveChat" at bounding box center [1227, 461] width 11 height 11
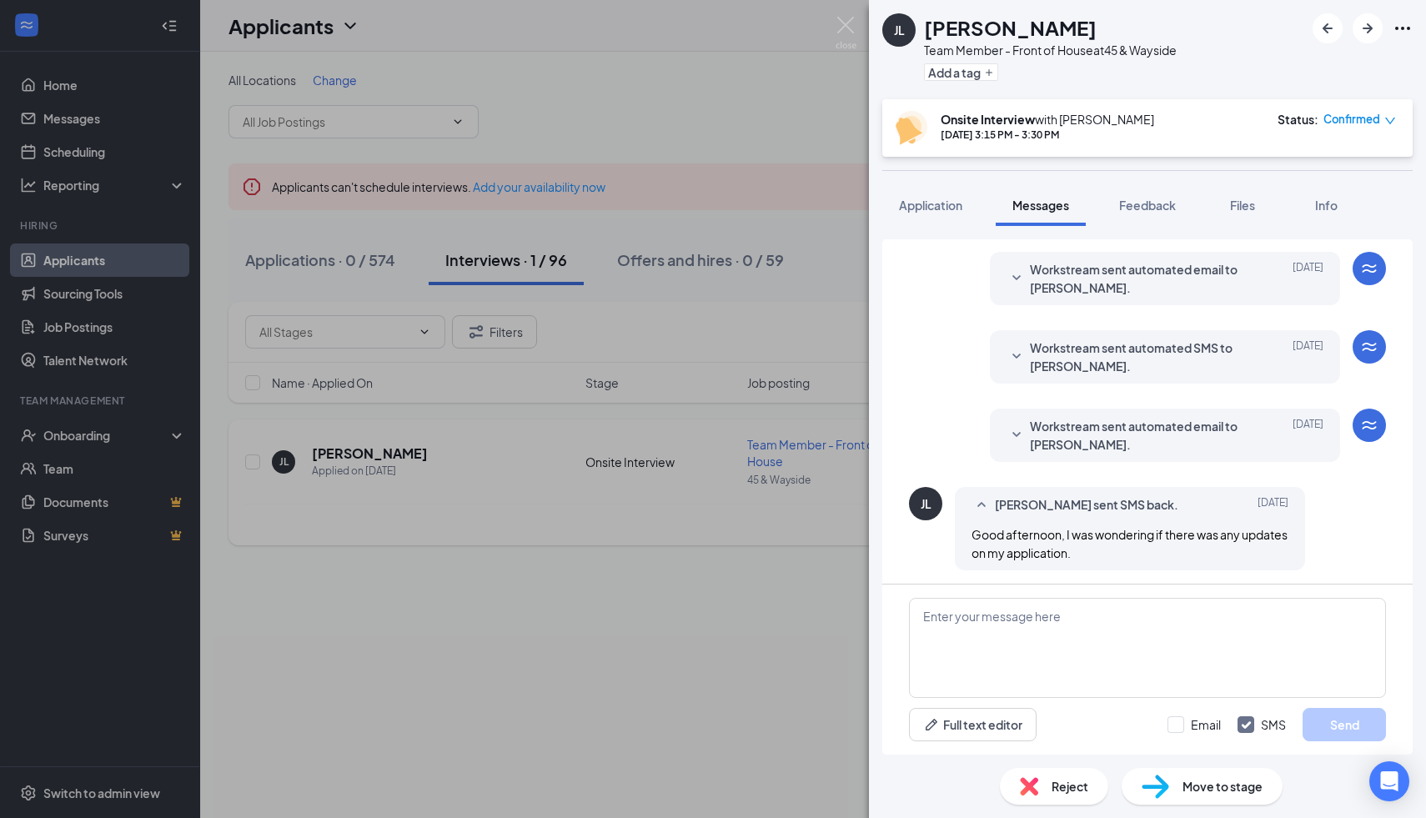
scroll to position [384, 0]
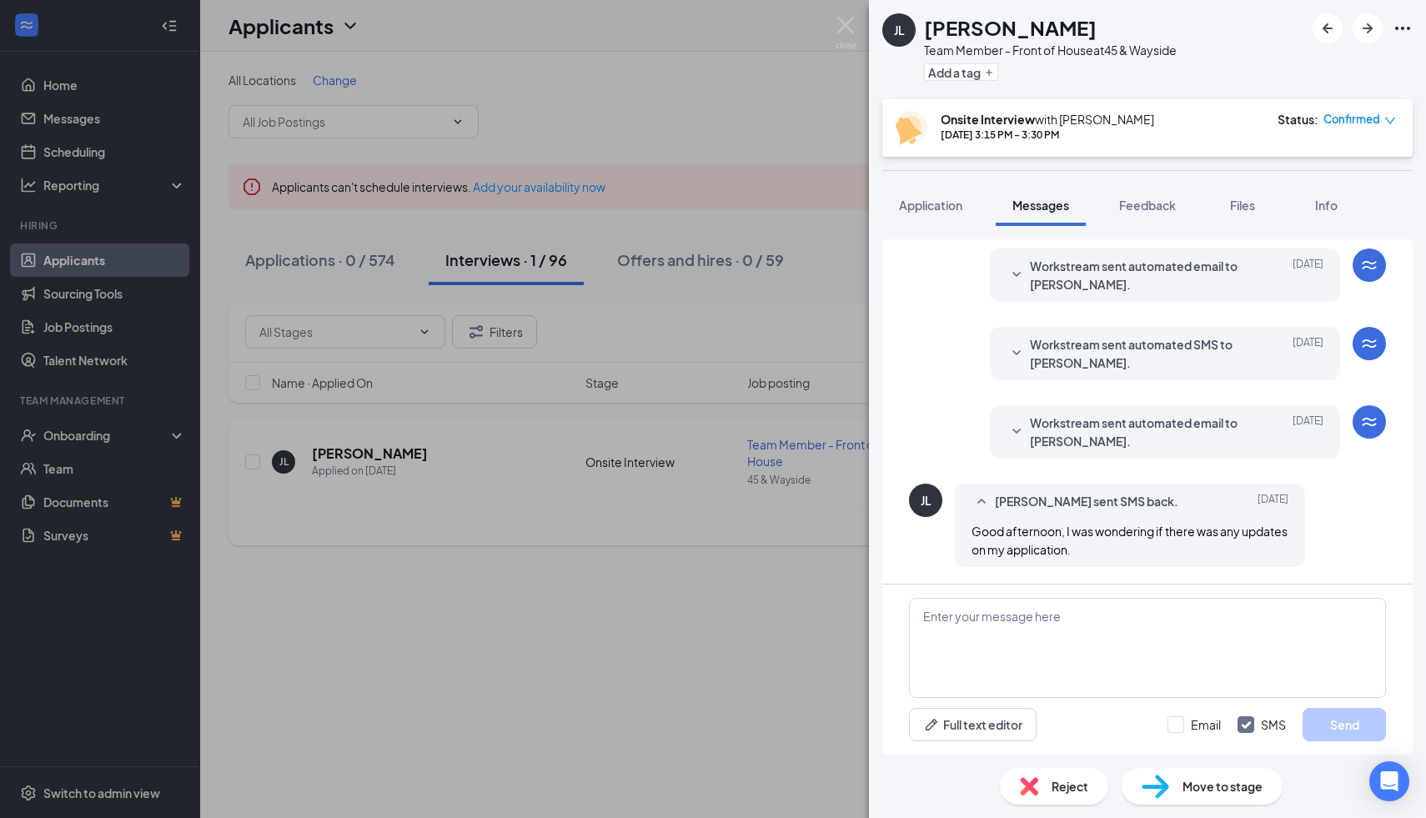
click at [752, 616] on div "[PERSON_NAME] [PERSON_NAME] Team Member - Front of House at 45 & Wayside Add a …" at bounding box center [713, 409] width 1426 height 818
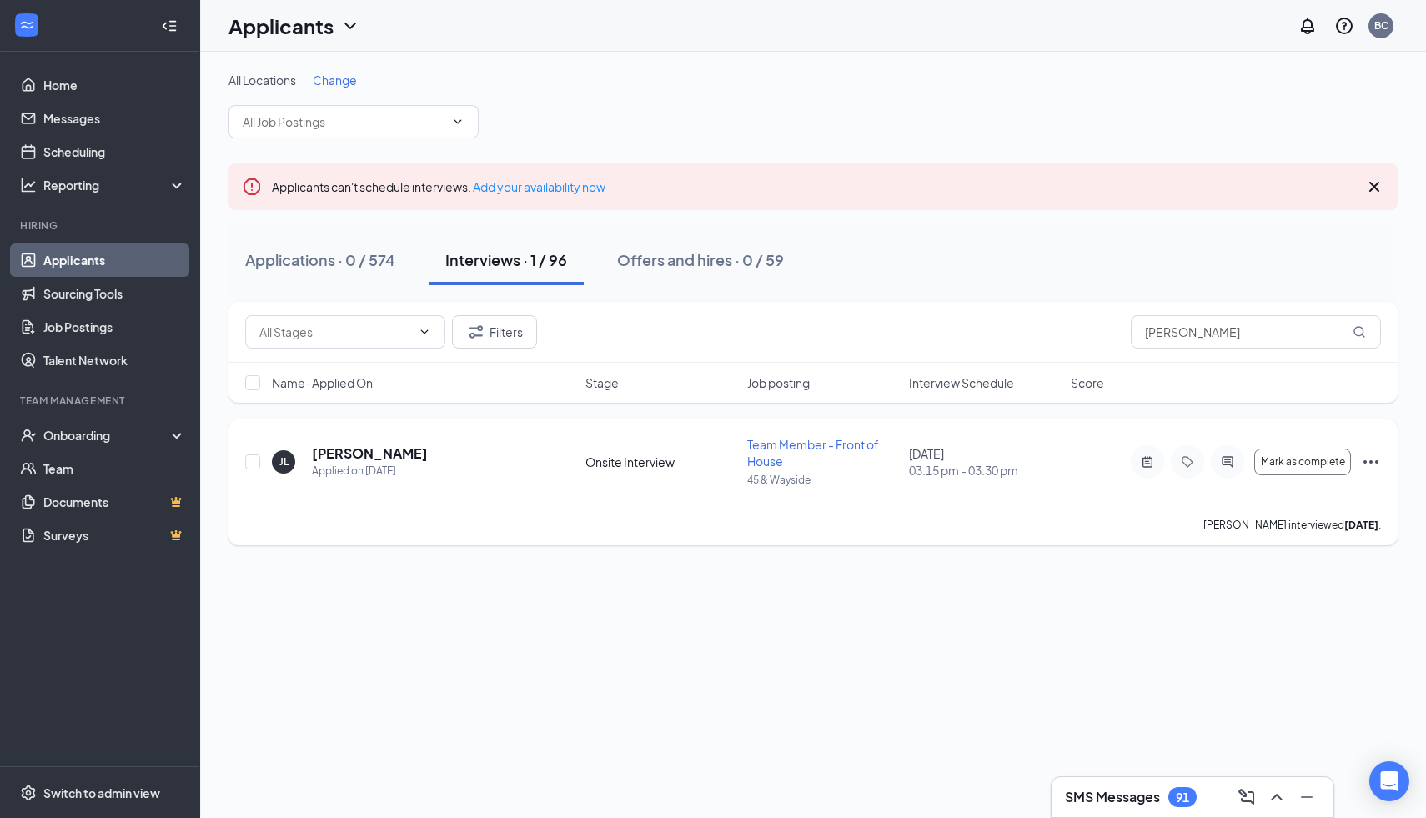
click at [1374, 460] on icon "Ellipses" at bounding box center [1371, 462] width 20 height 20
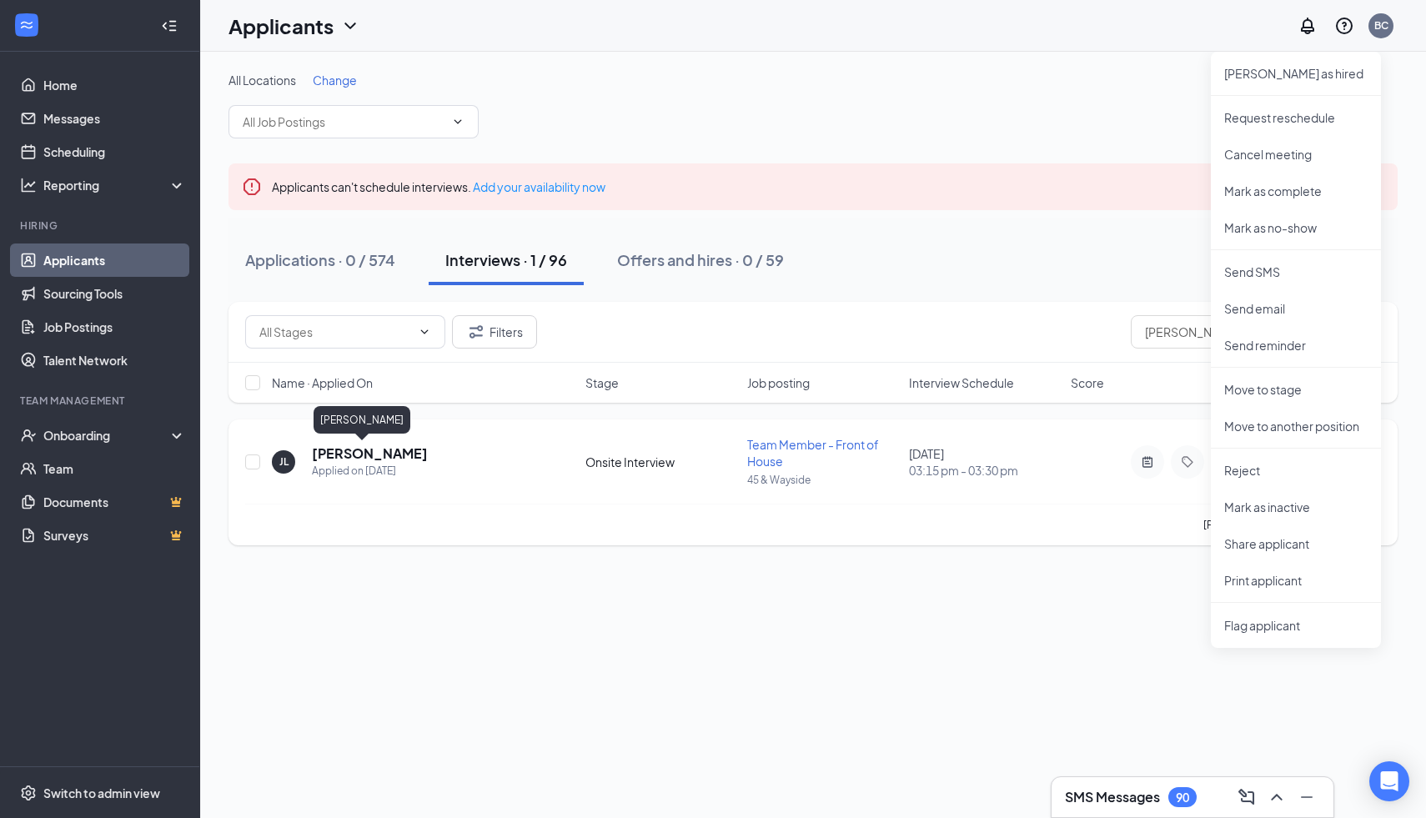
click at [346, 459] on h5 "[PERSON_NAME]" at bounding box center [370, 454] width 116 height 18
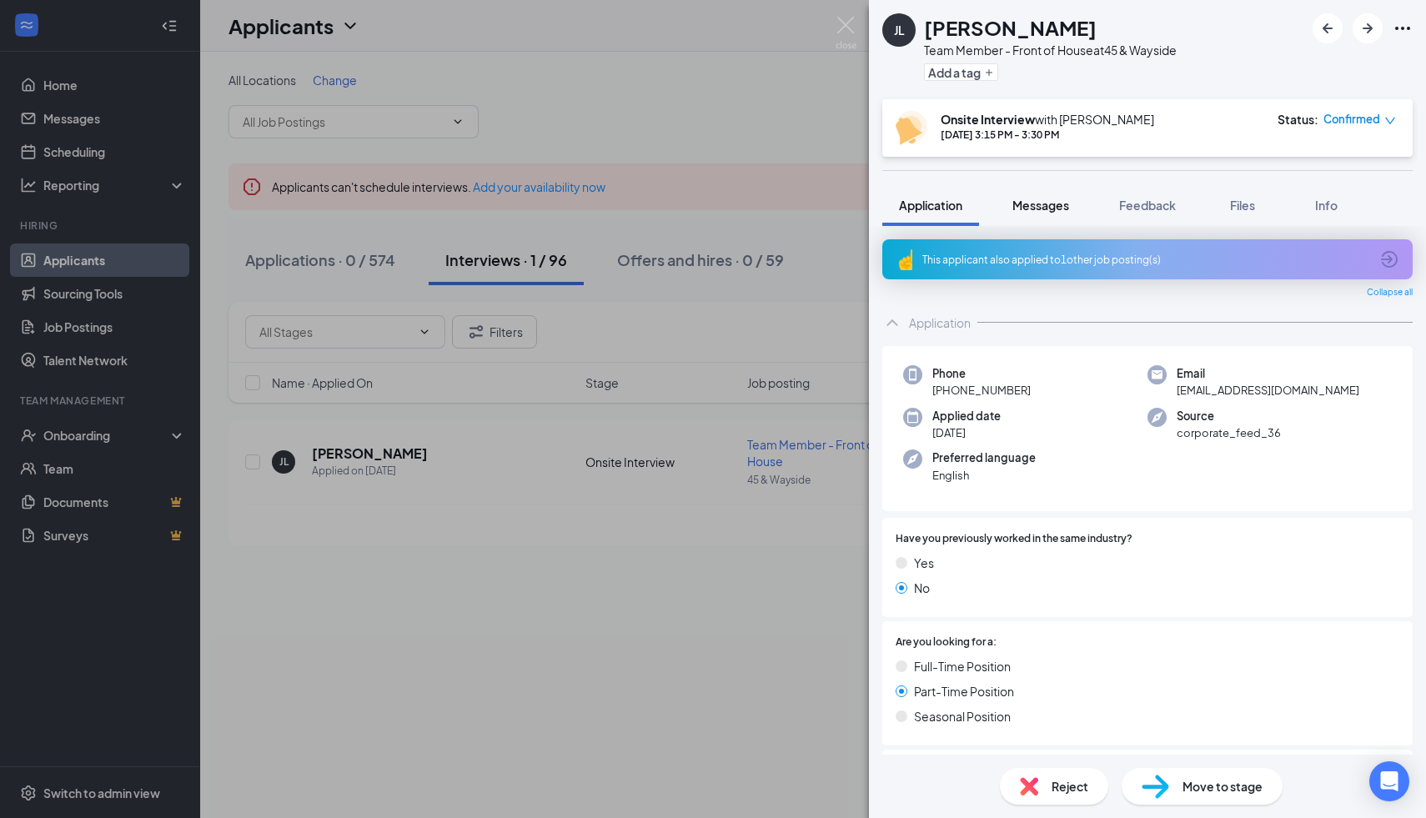
click at [1046, 208] on span "Messages" at bounding box center [1040, 205] width 57 height 15
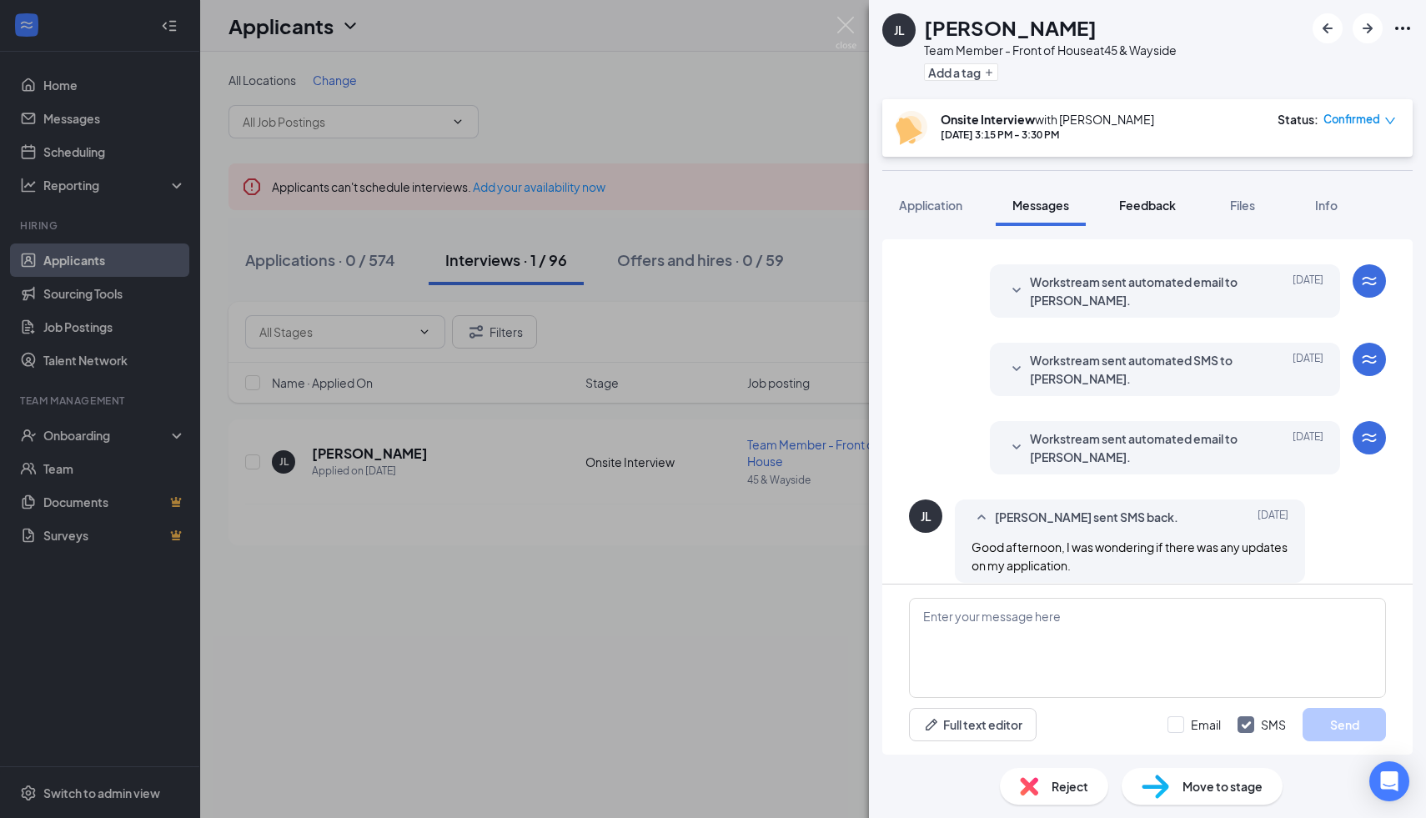
scroll to position [384, 0]
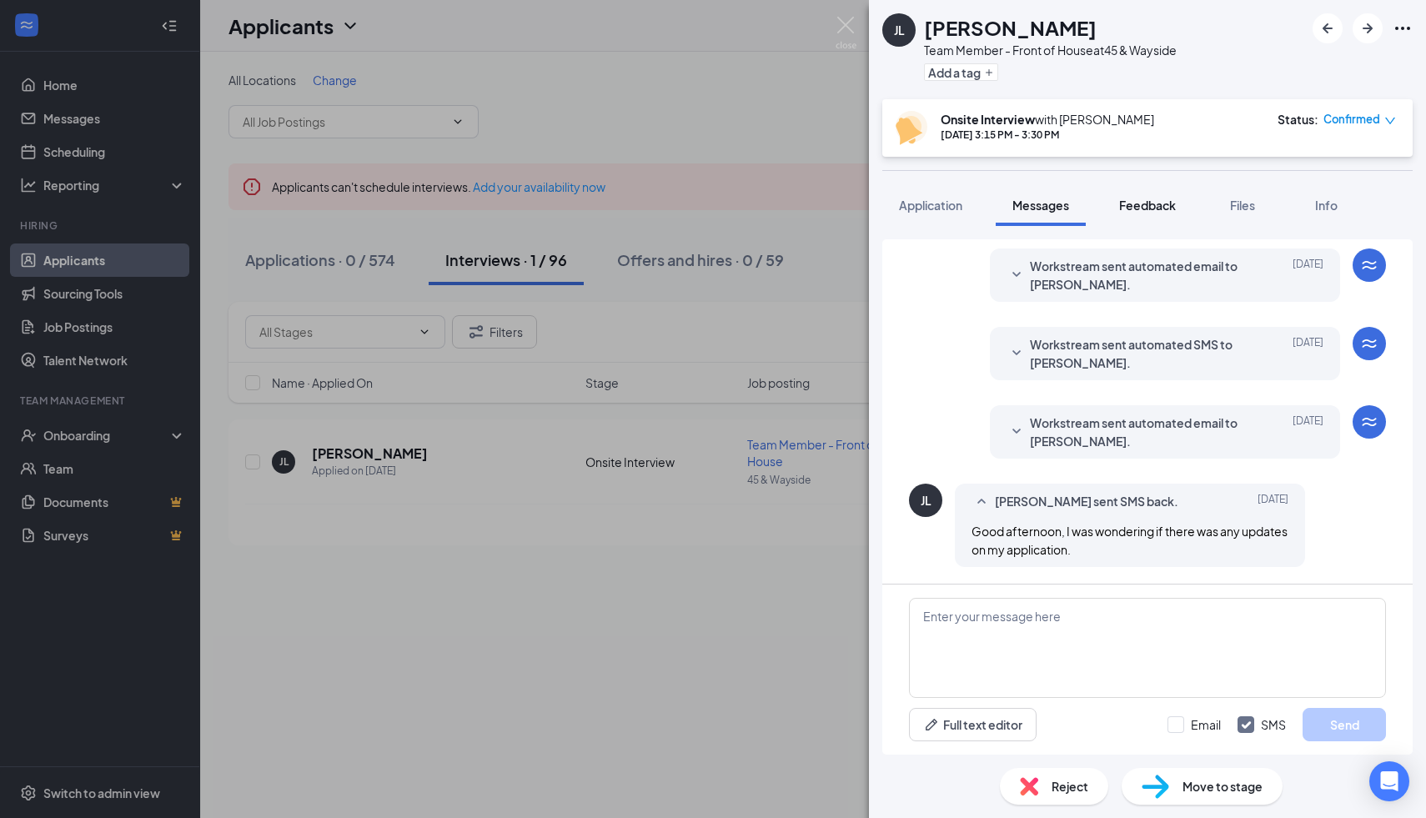
click at [1146, 211] on span "Feedback" at bounding box center [1147, 205] width 57 height 15
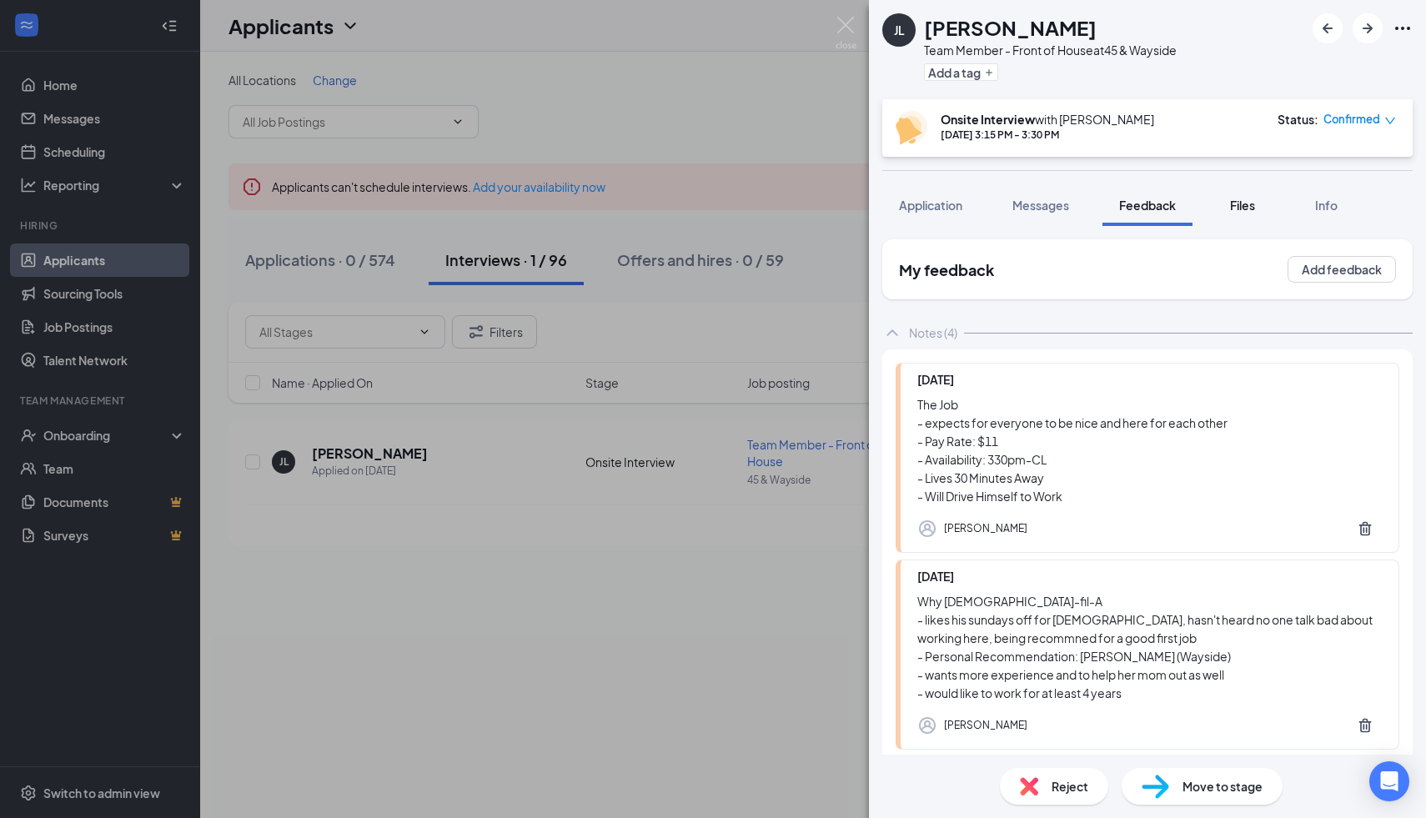
click at [1240, 208] on span "Files" at bounding box center [1242, 205] width 25 height 15
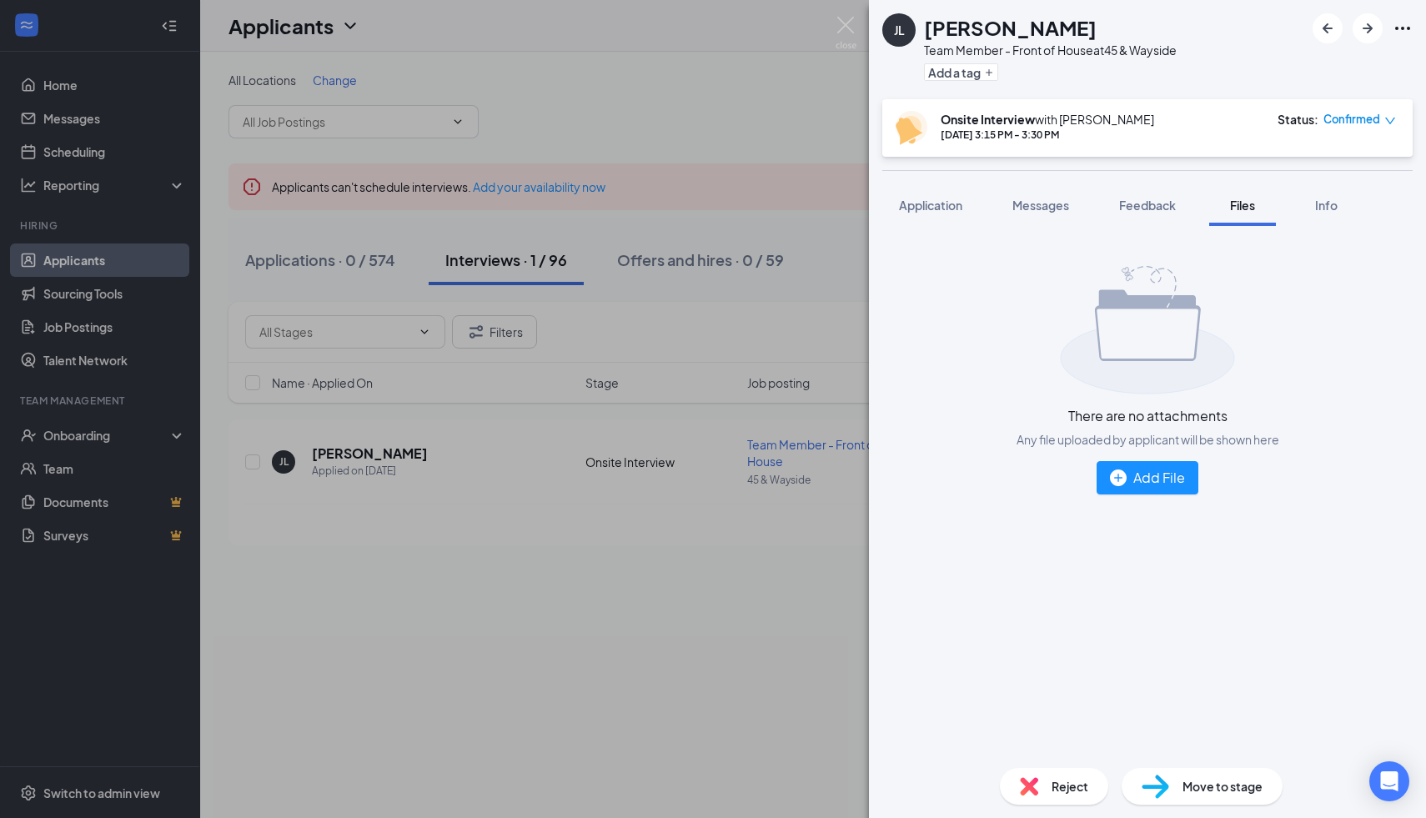
click at [734, 650] on div "[PERSON_NAME] [PERSON_NAME] Team Member - Front of House at 45 & Wayside Add a …" at bounding box center [713, 409] width 1426 height 818
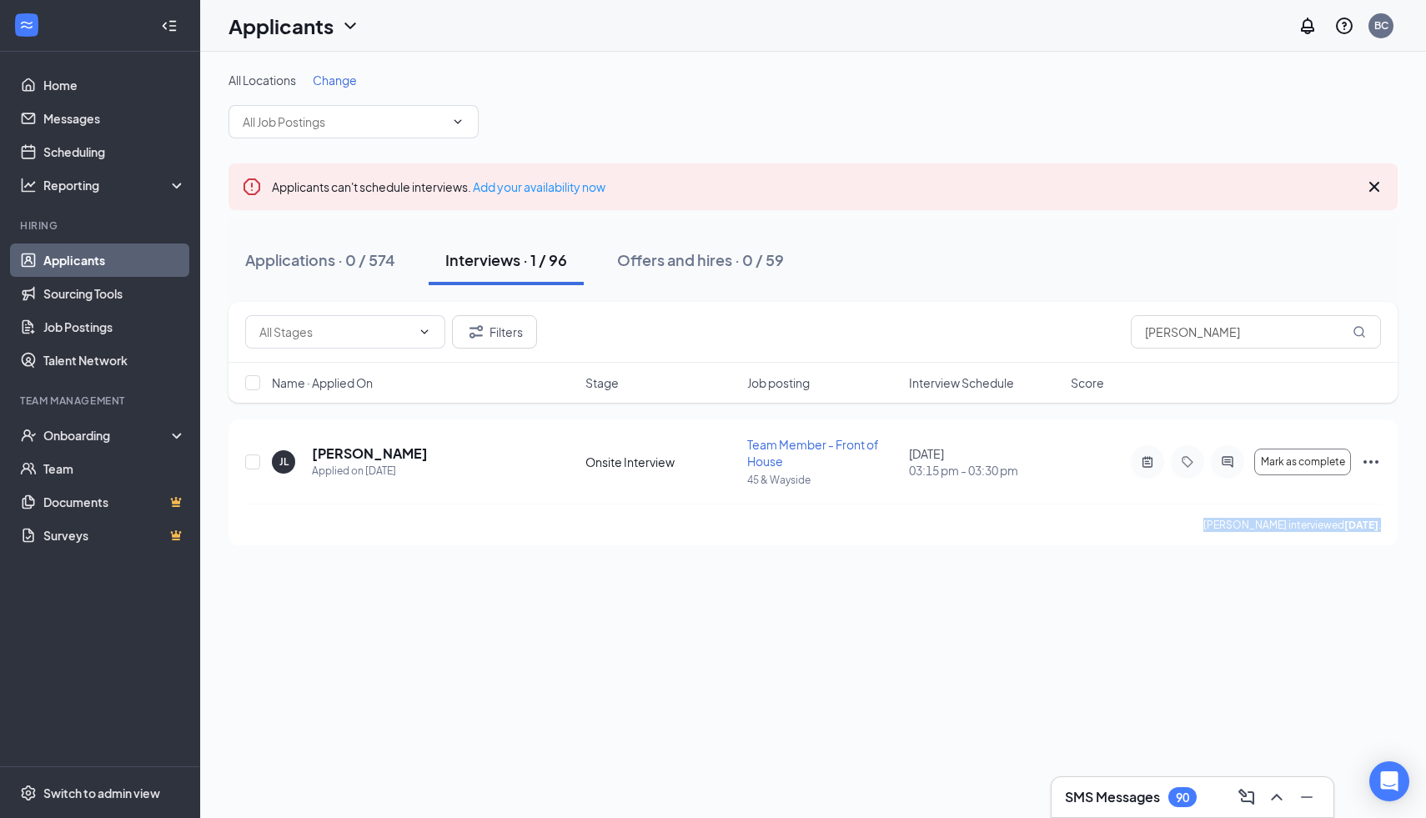
drag, startPoint x: 733, startPoint y: 542, endPoint x: 701, endPoint y: 724, distance: 184.5
click at [687, 96] on div "All Locations Change" at bounding box center [813, 105] width 1169 height 67
